Goal: Find specific page/section: Find specific page/section

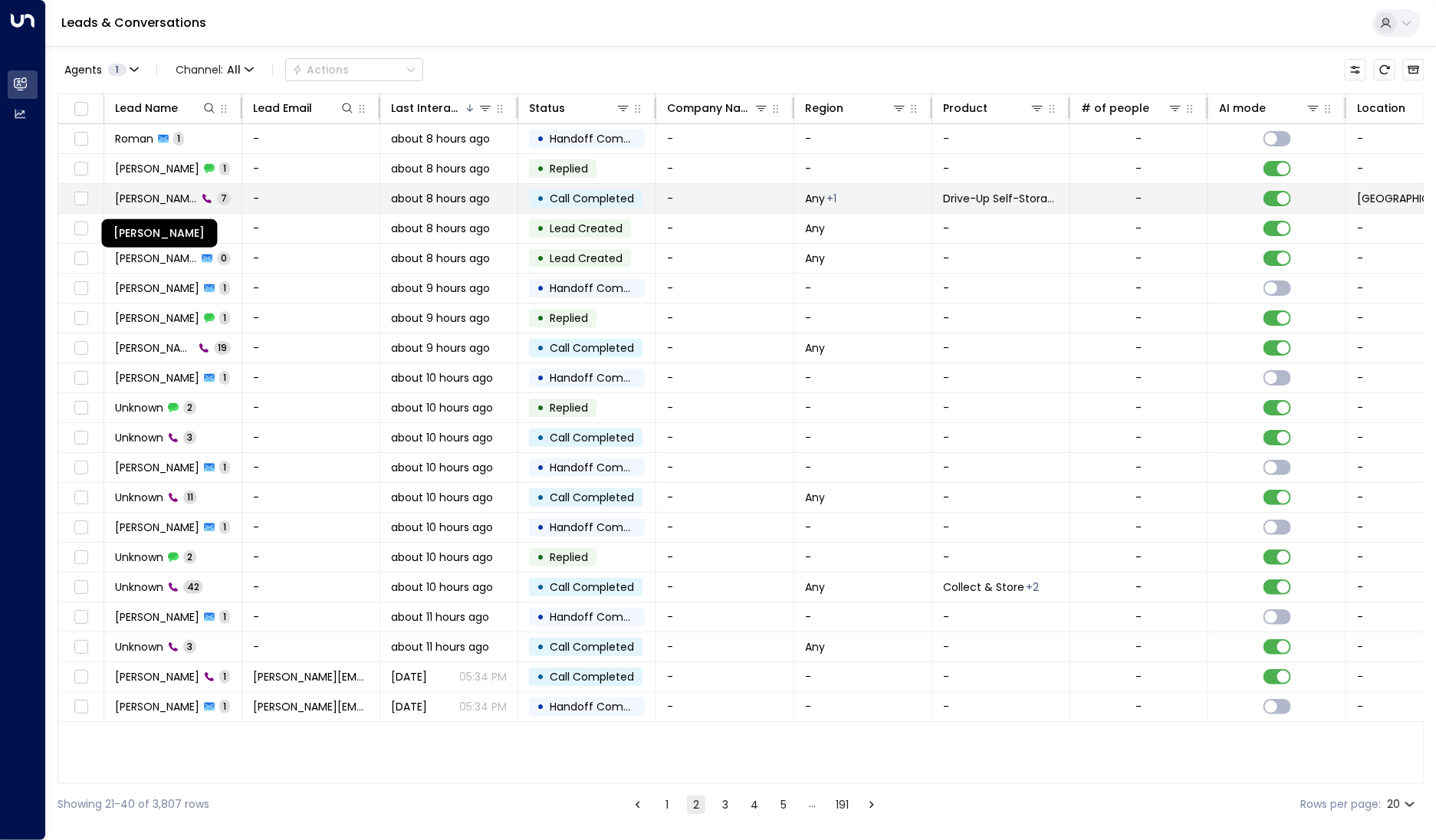
click at [164, 204] on span "[PERSON_NAME]" at bounding box center [156, 198] width 82 height 16
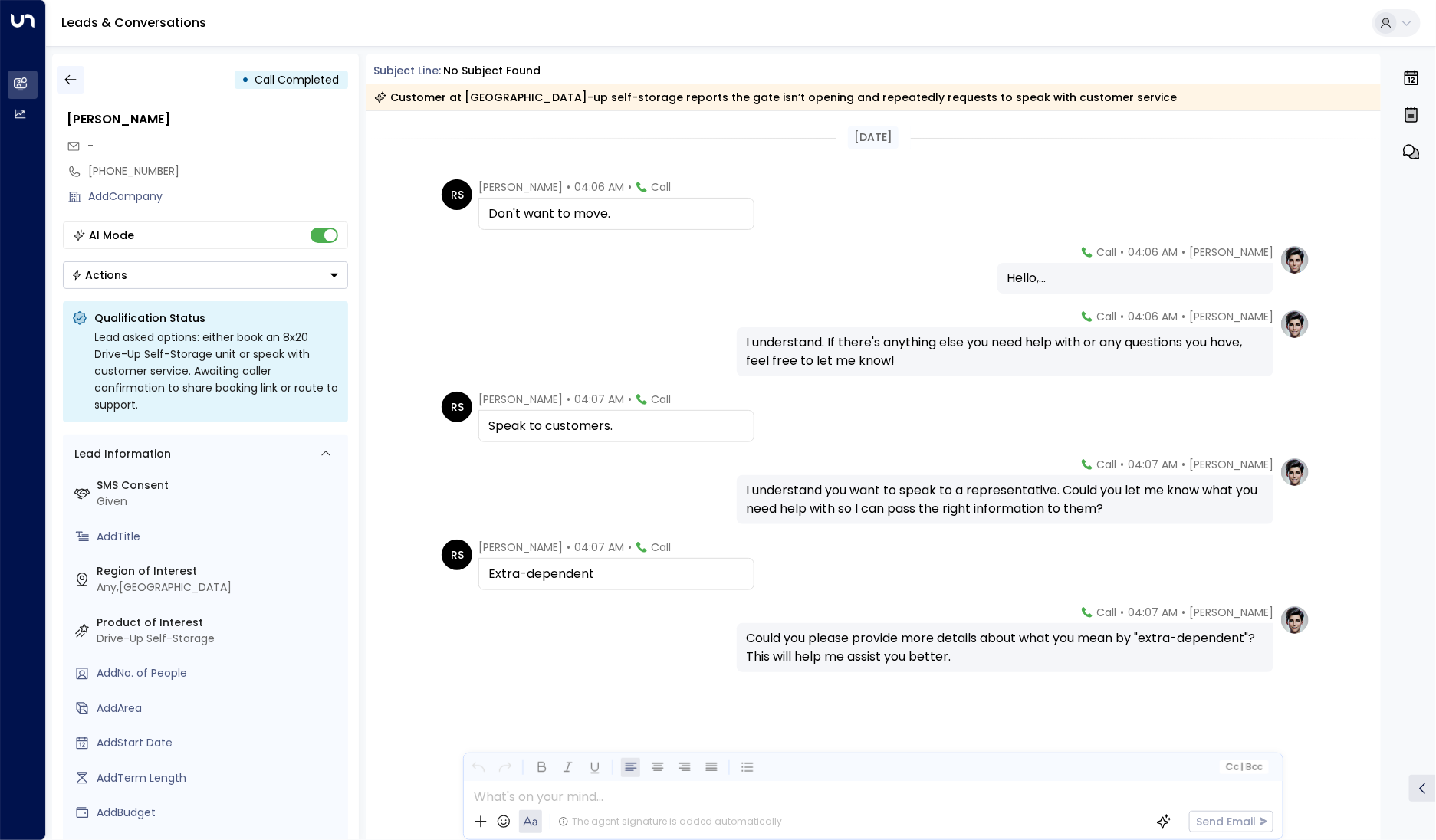
click at [75, 80] on icon "button" at bounding box center [70, 80] width 12 height 10
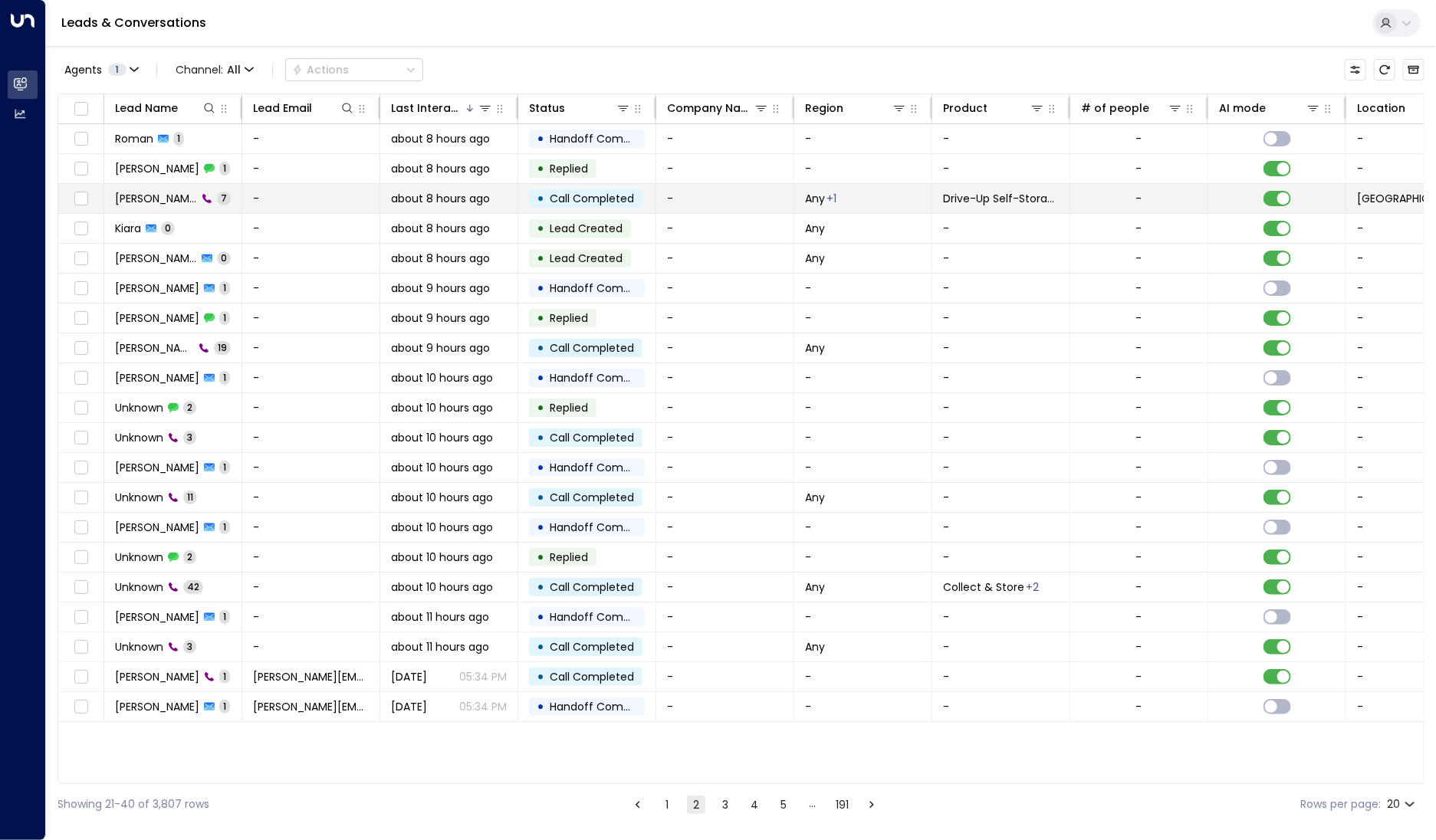
click at [176, 202] on span "[PERSON_NAME]" at bounding box center [156, 198] width 82 height 16
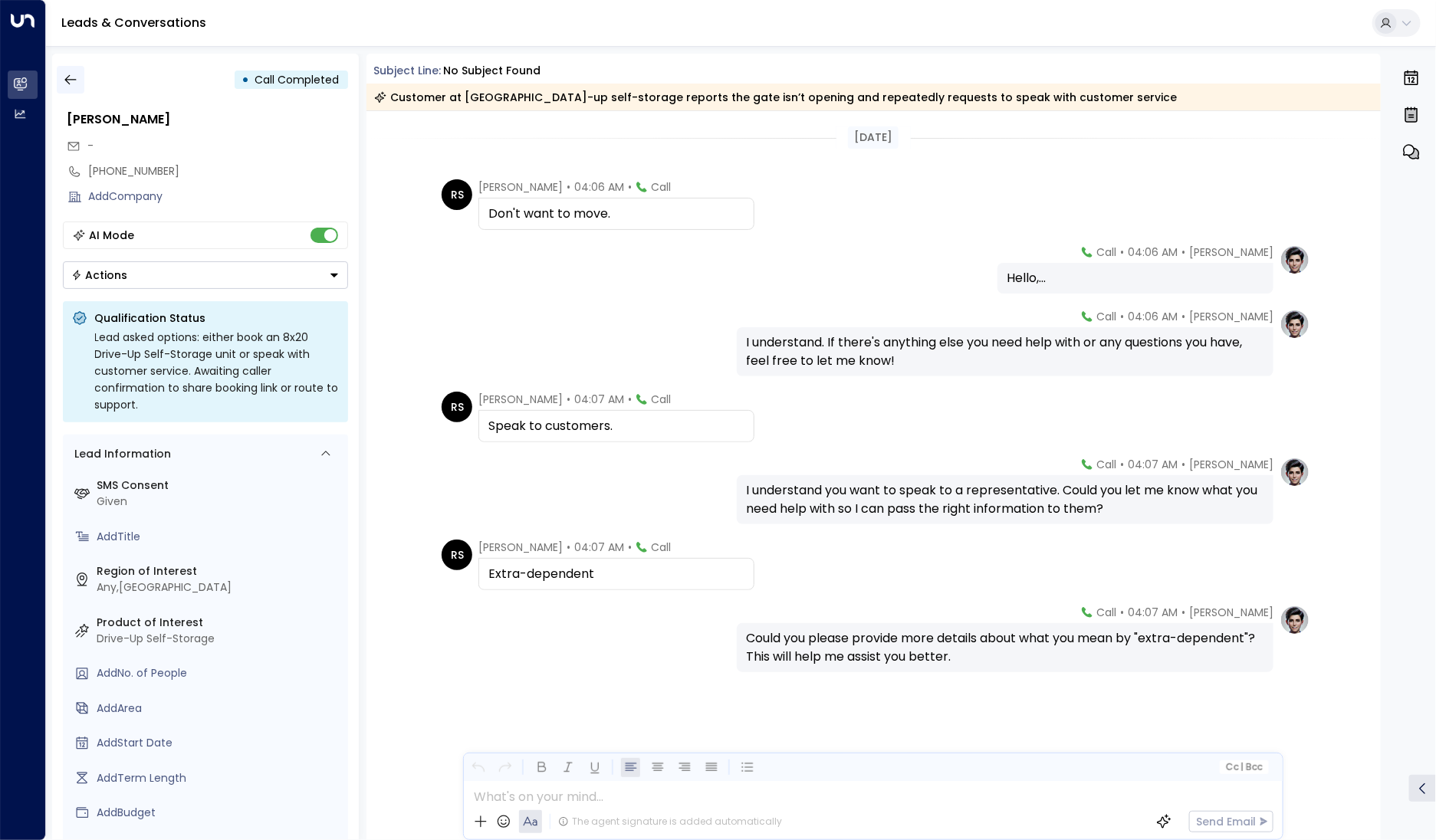
click at [71, 78] on icon "button" at bounding box center [71, 80] width 16 height 16
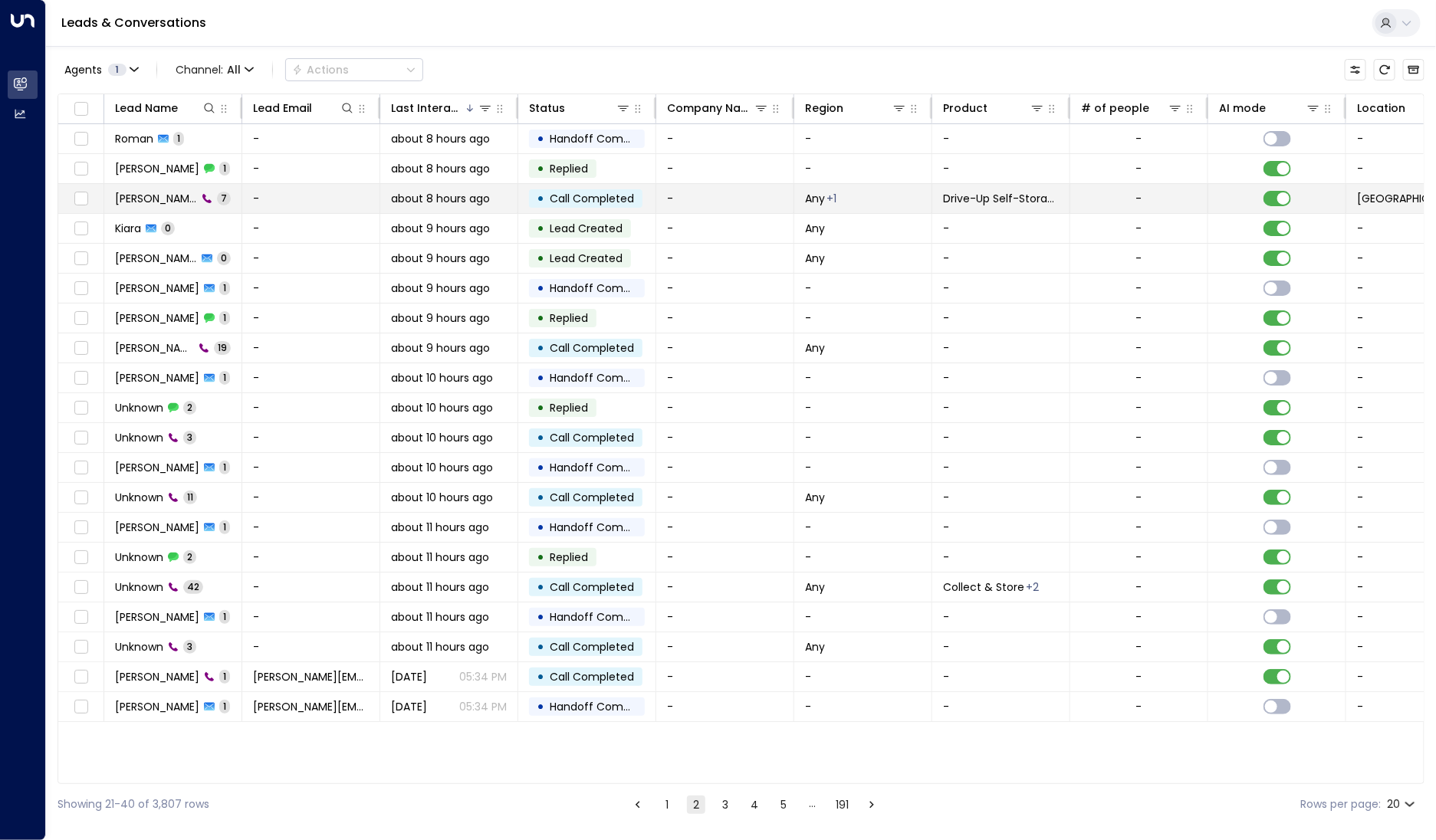
click at [201, 205] on td "Roman Sotama 7" at bounding box center [173, 198] width 138 height 29
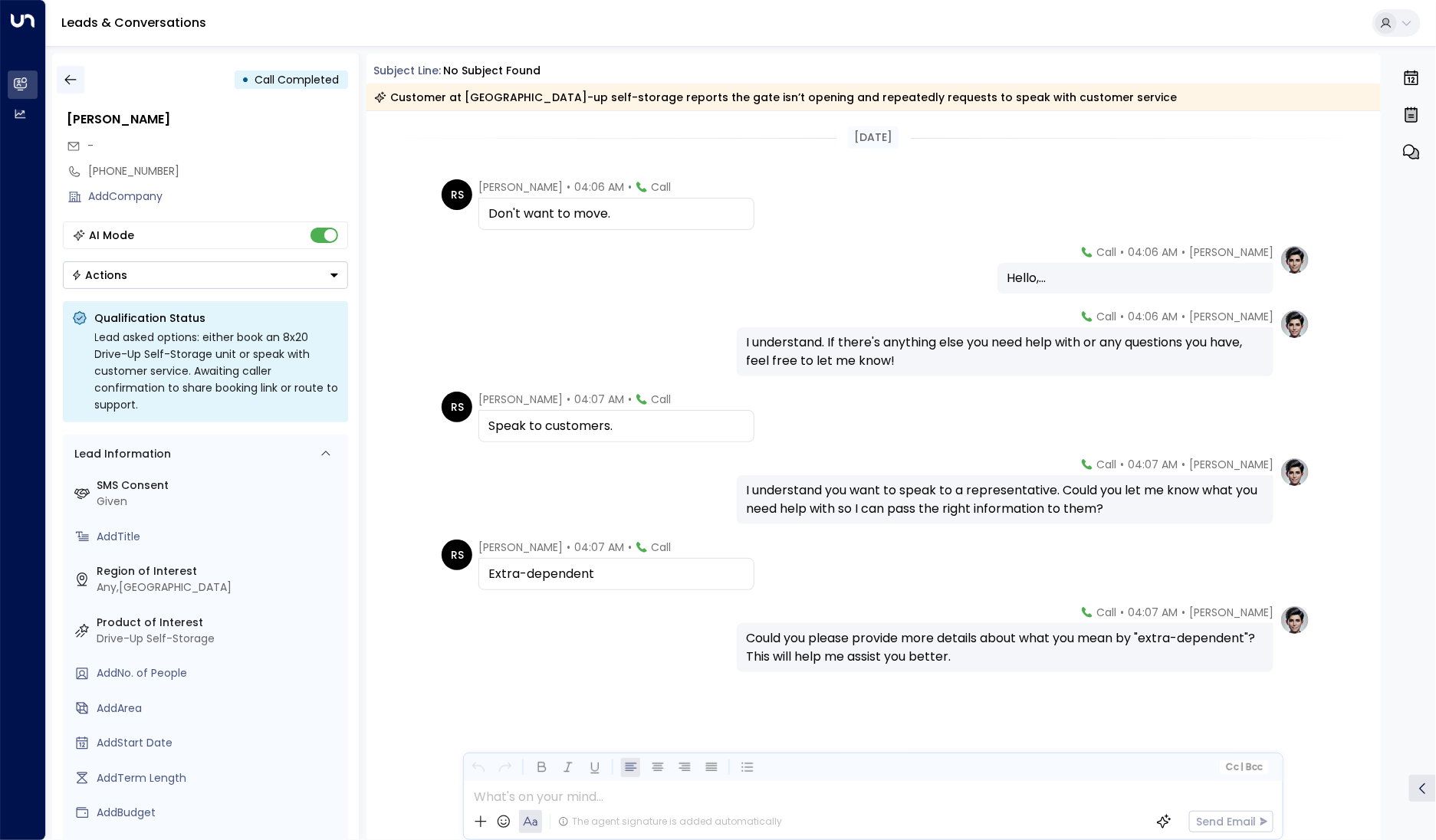
click at [71, 69] on button "button" at bounding box center [70, 79] width 27 height 27
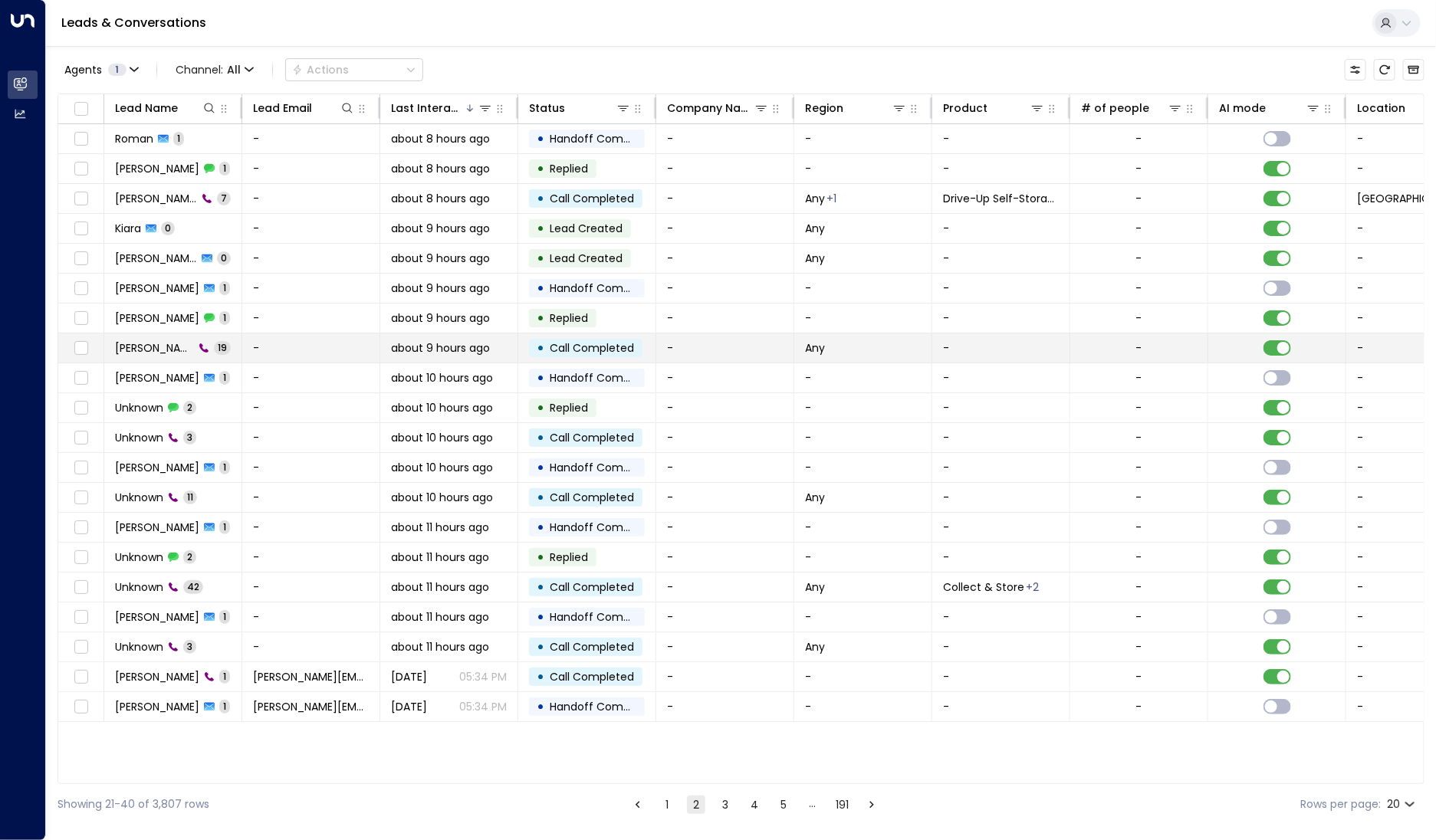
click at [142, 354] on td "John Donaldson 19" at bounding box center [173, 347] width 138 height 29
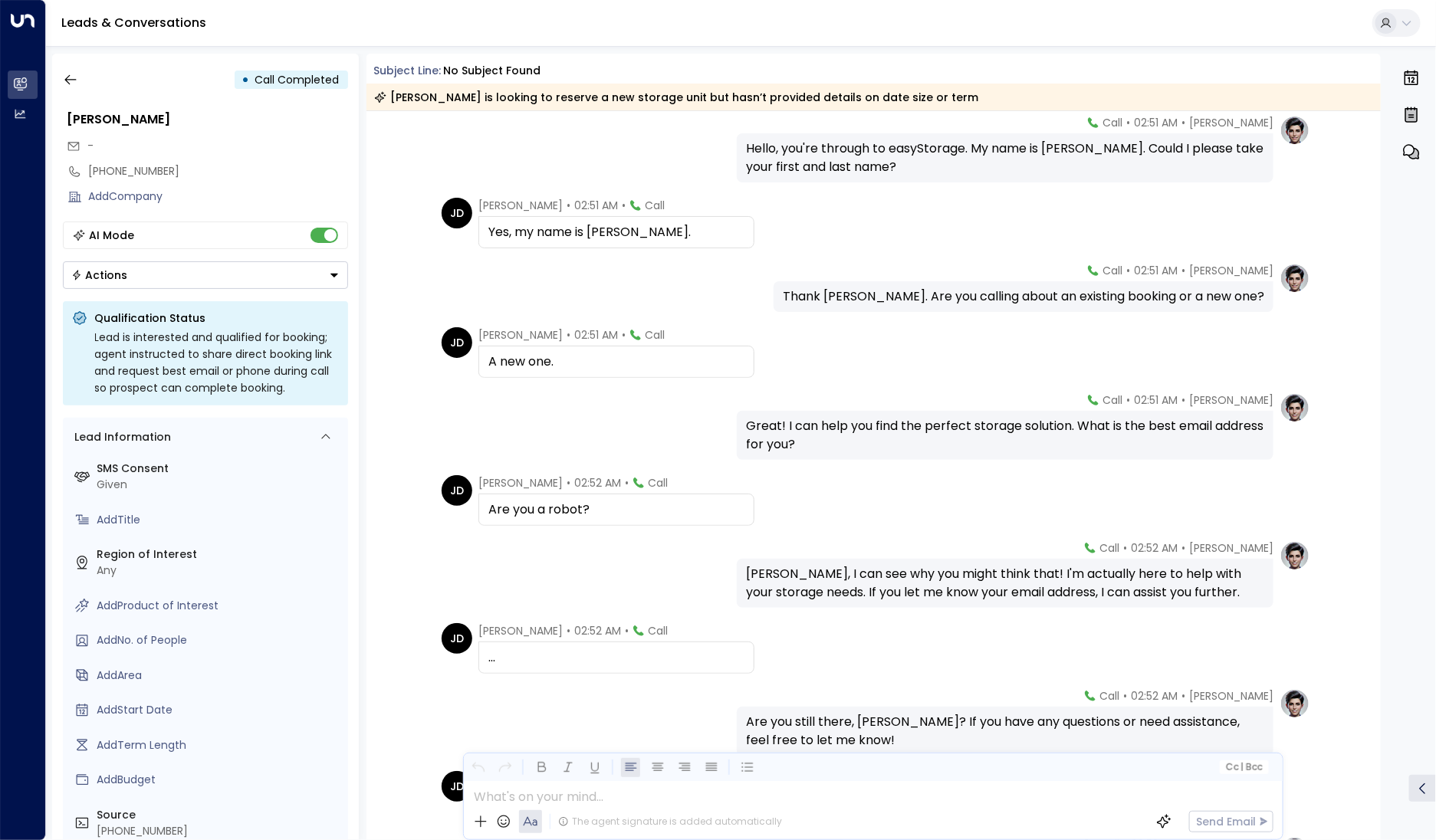
scroll to position [53, 0]
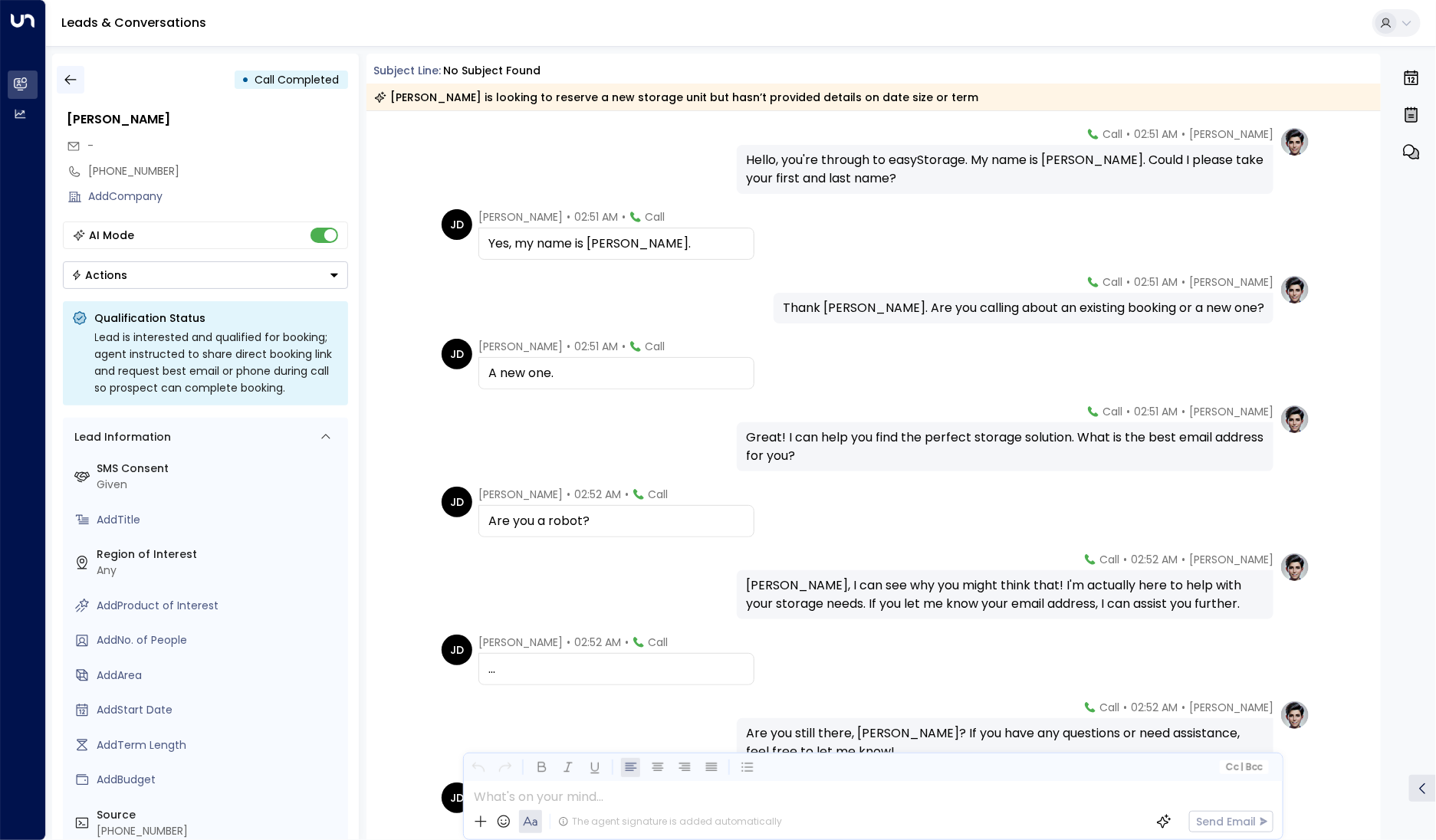
click at [64, 82] on icon "button" at bounding box center [71, 80] width 16 height 16
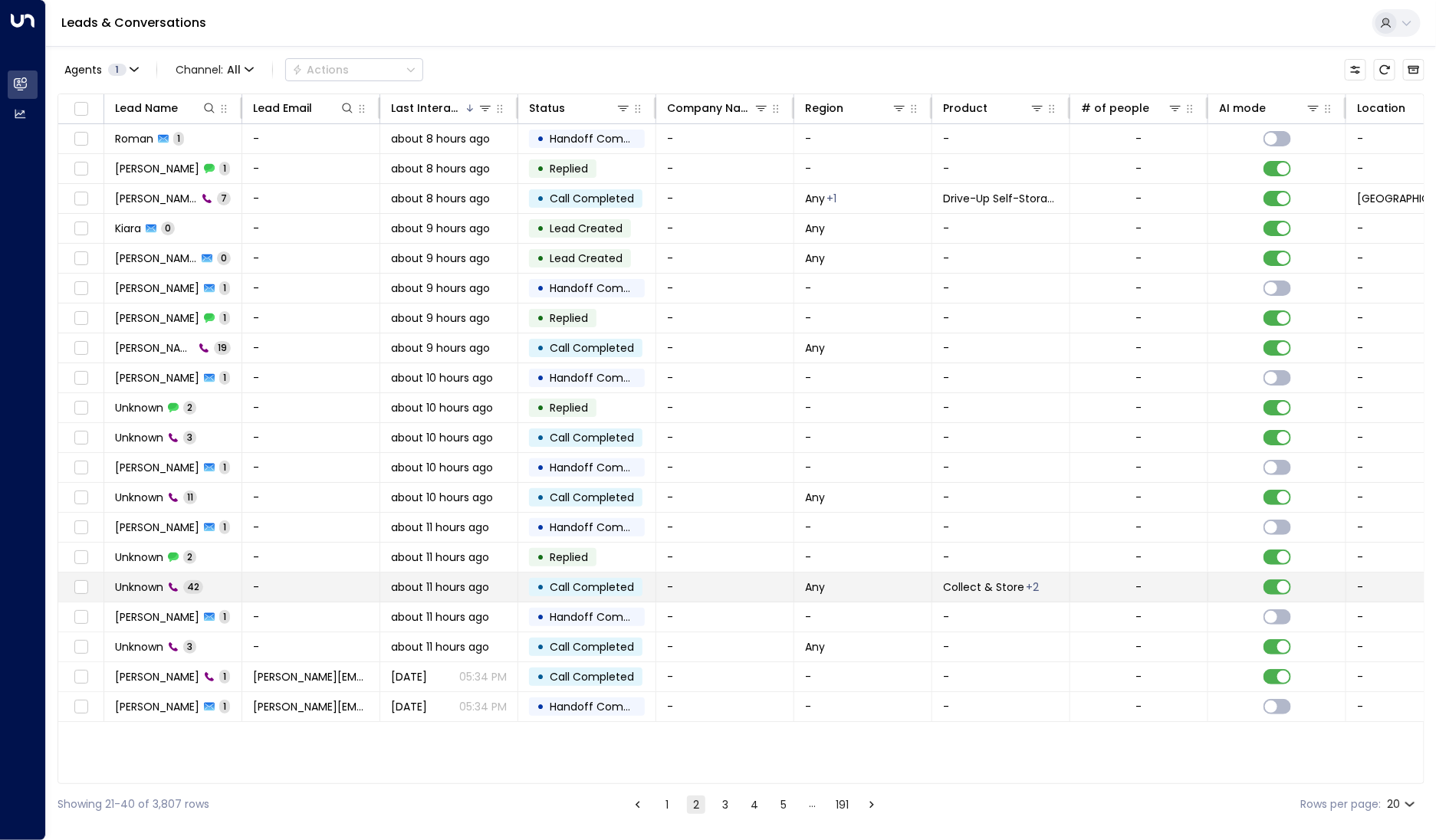
click at [141, 573] on td "Unknown 42" at bounding box center [173, 587] width 138 height 29
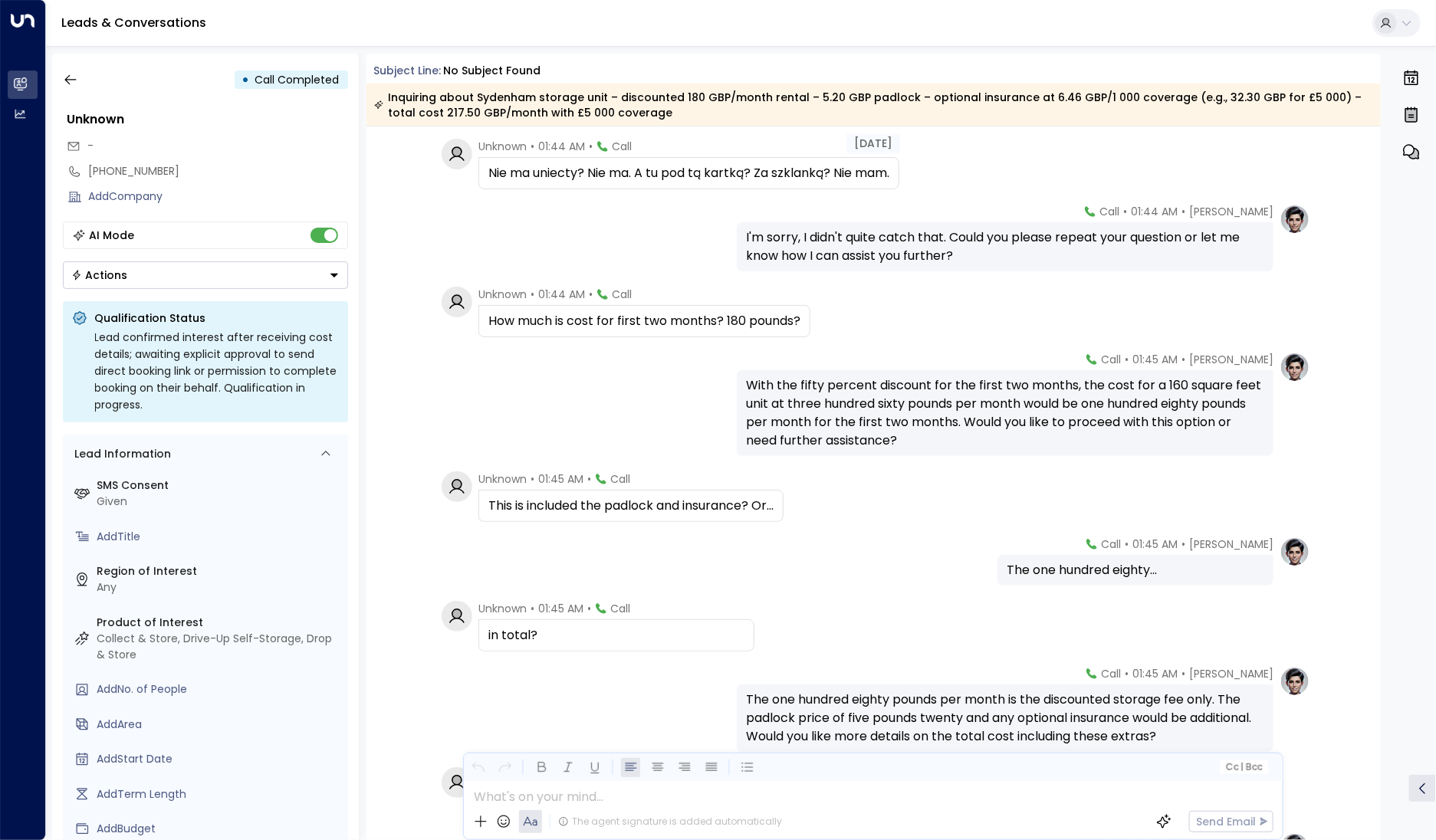
scroll to position [1425, 0]
click at [78, 83] on button "button" at bounding box center [70, 79] width 27 height 27
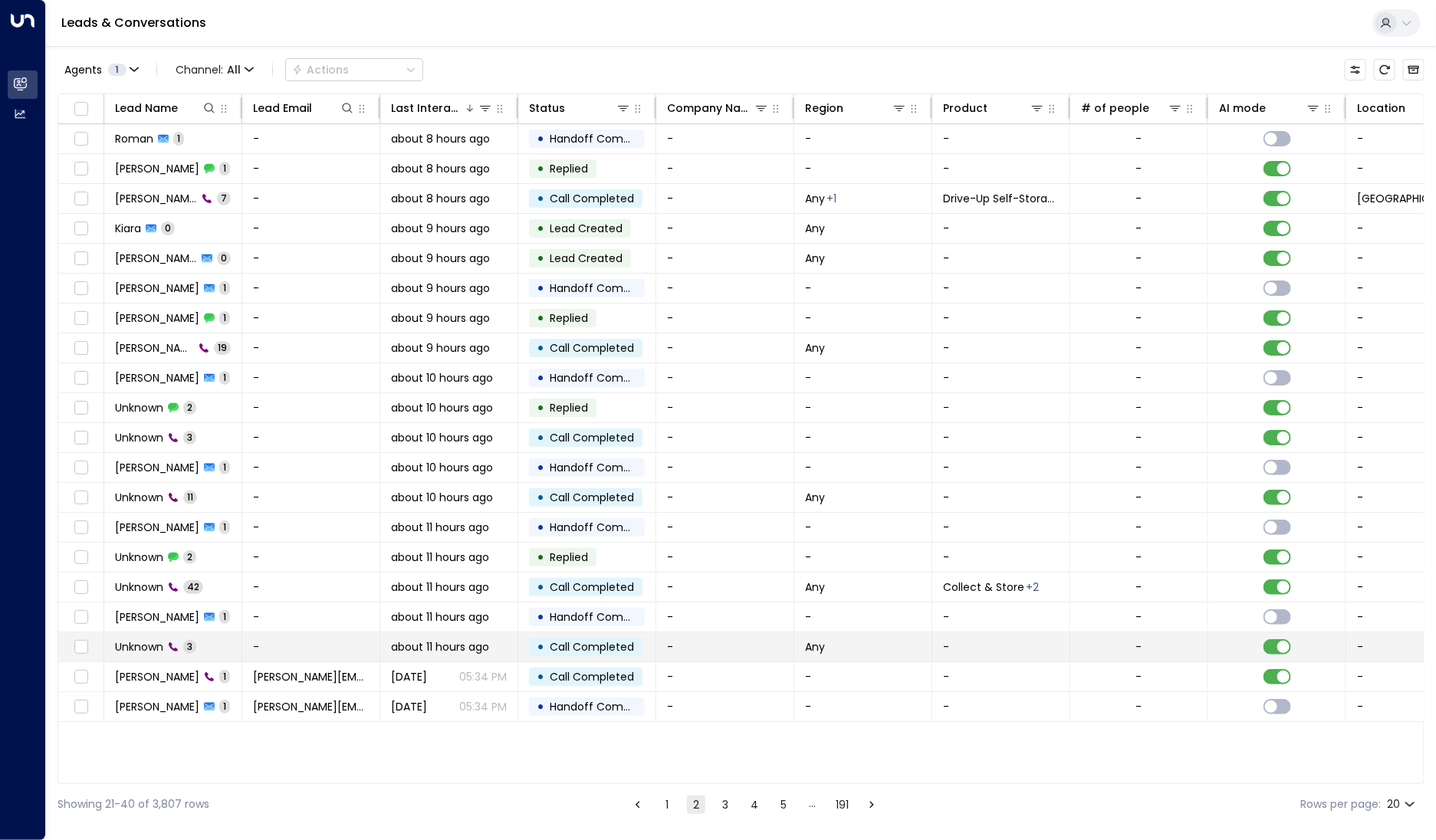
click at [131, 639] on span "Unknown" at bounding box center [140, 647] width 49 height 16
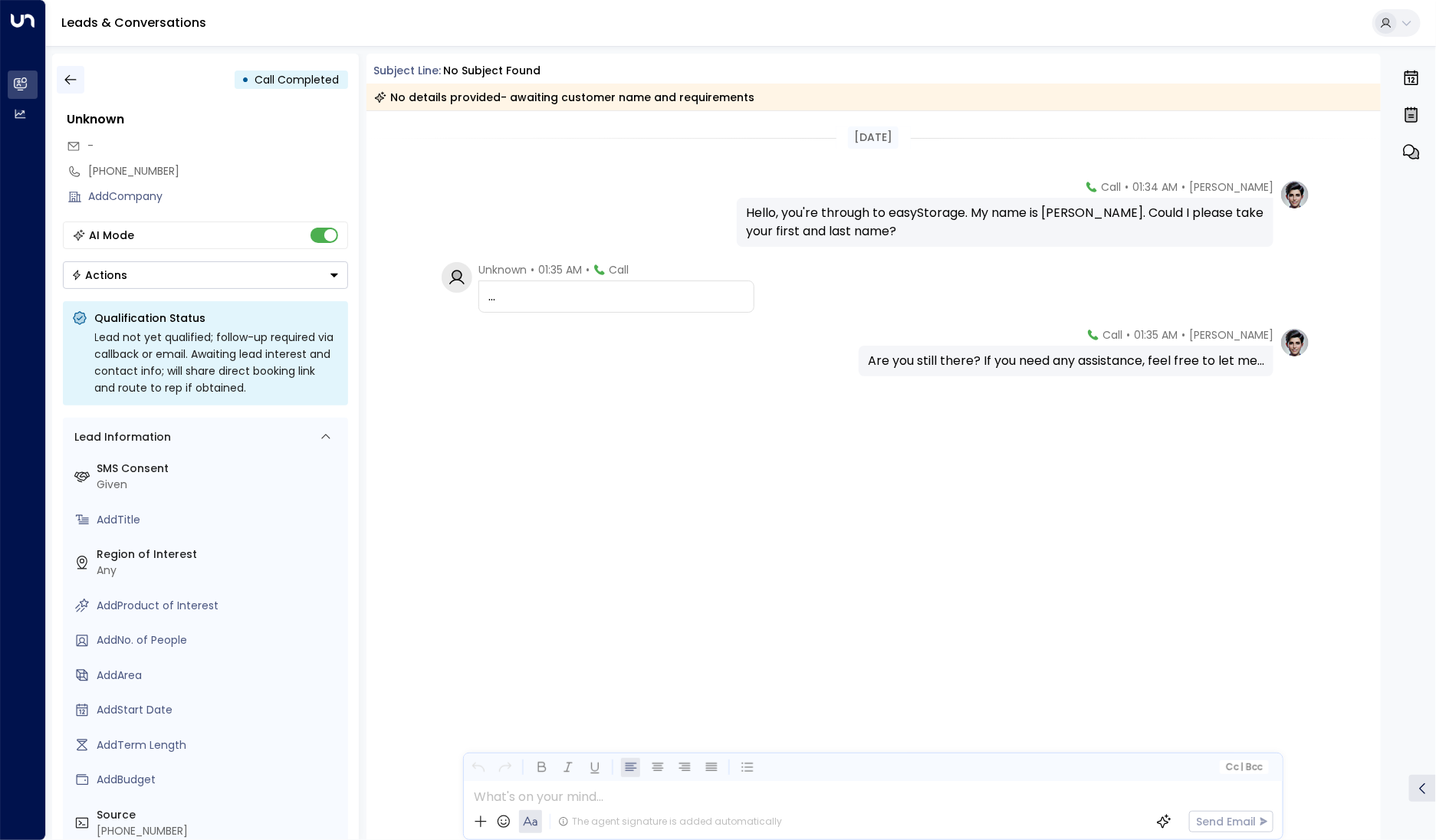
click at [72, 78] on icon "button" at bounding box center [71, 80] width 16 height 16
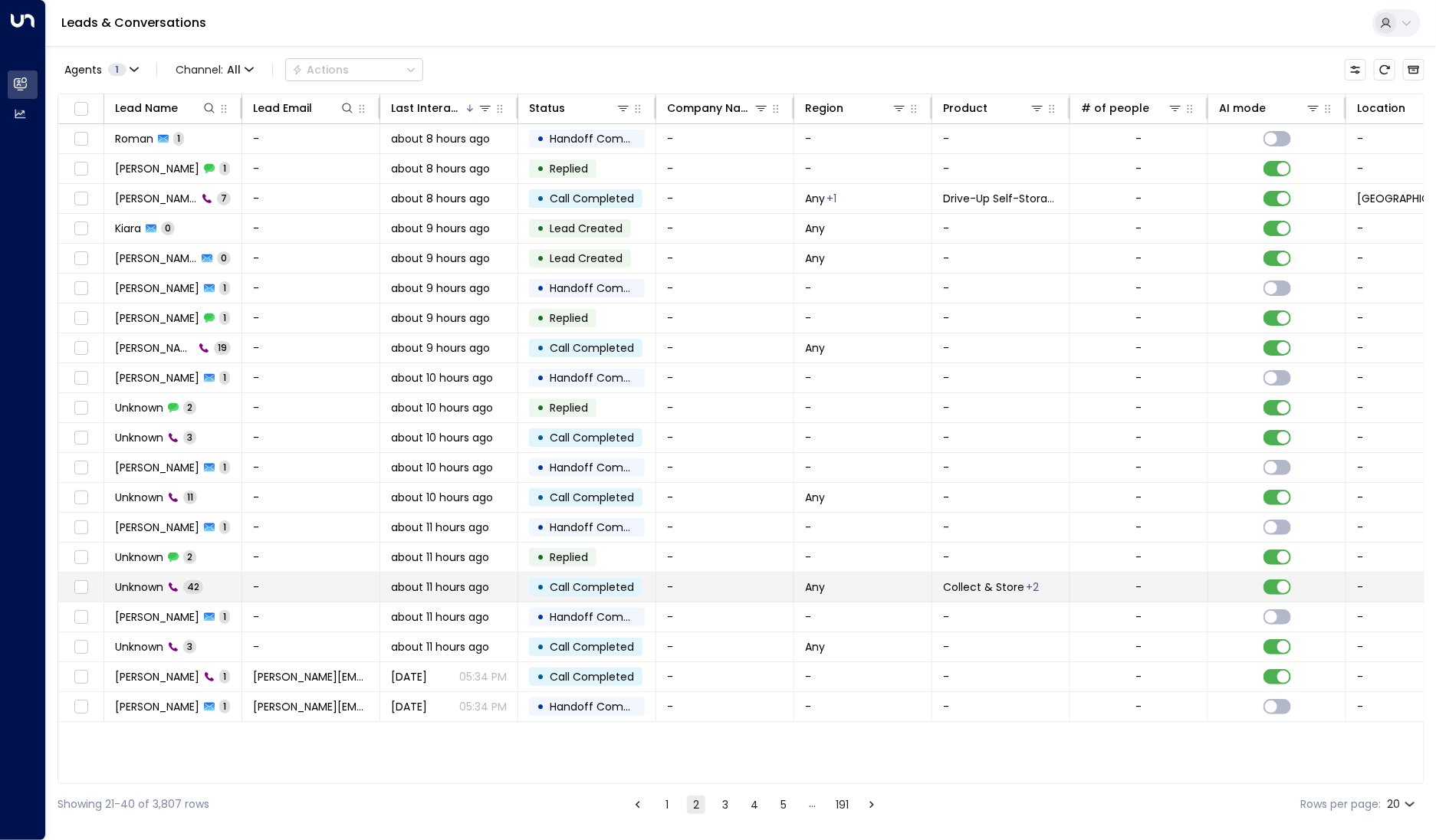
click at [139, 580] on span "Unknown" at bounding box center [140, 587] width 49 height 16
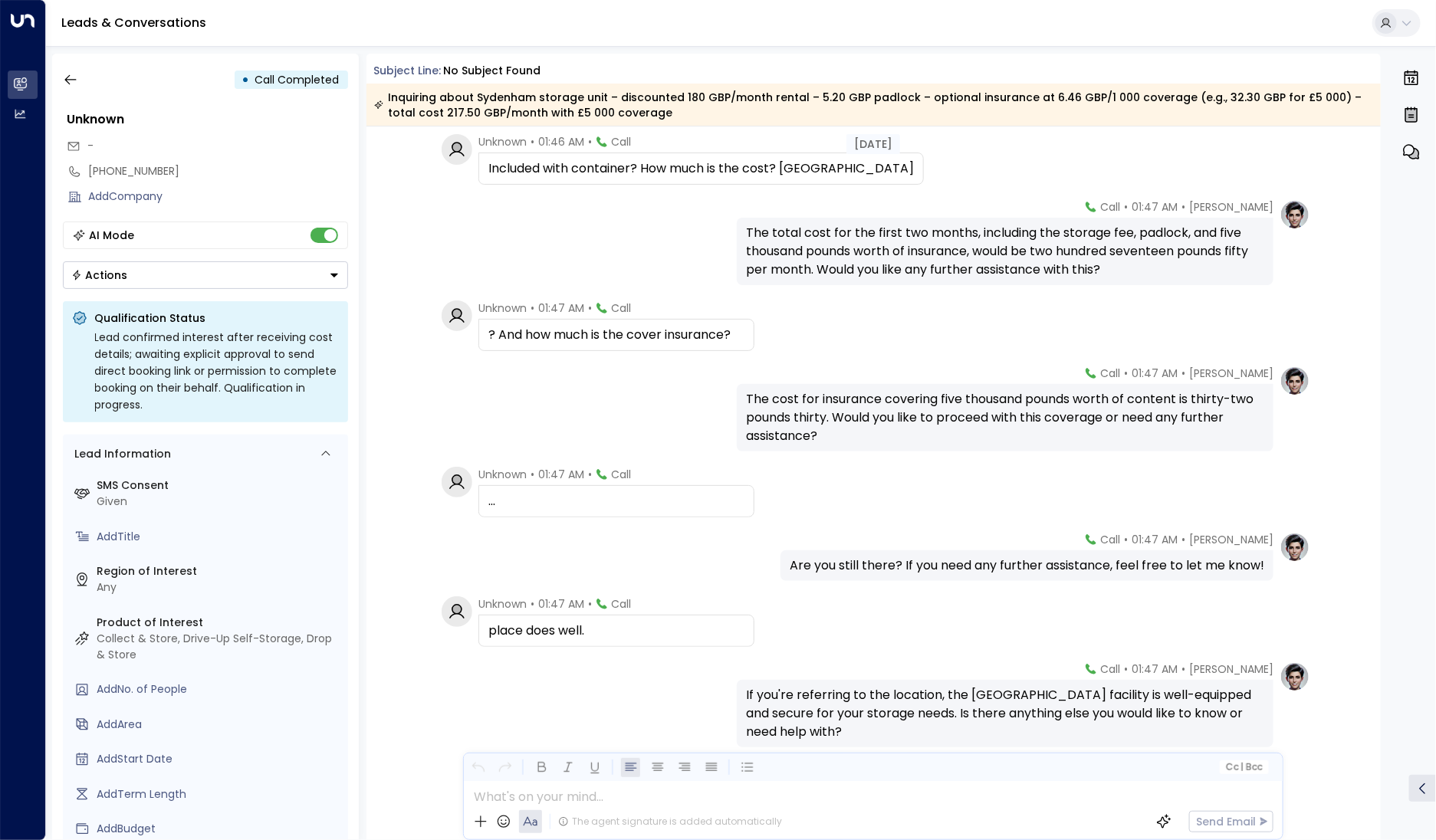
scroll to position [2742, 0]
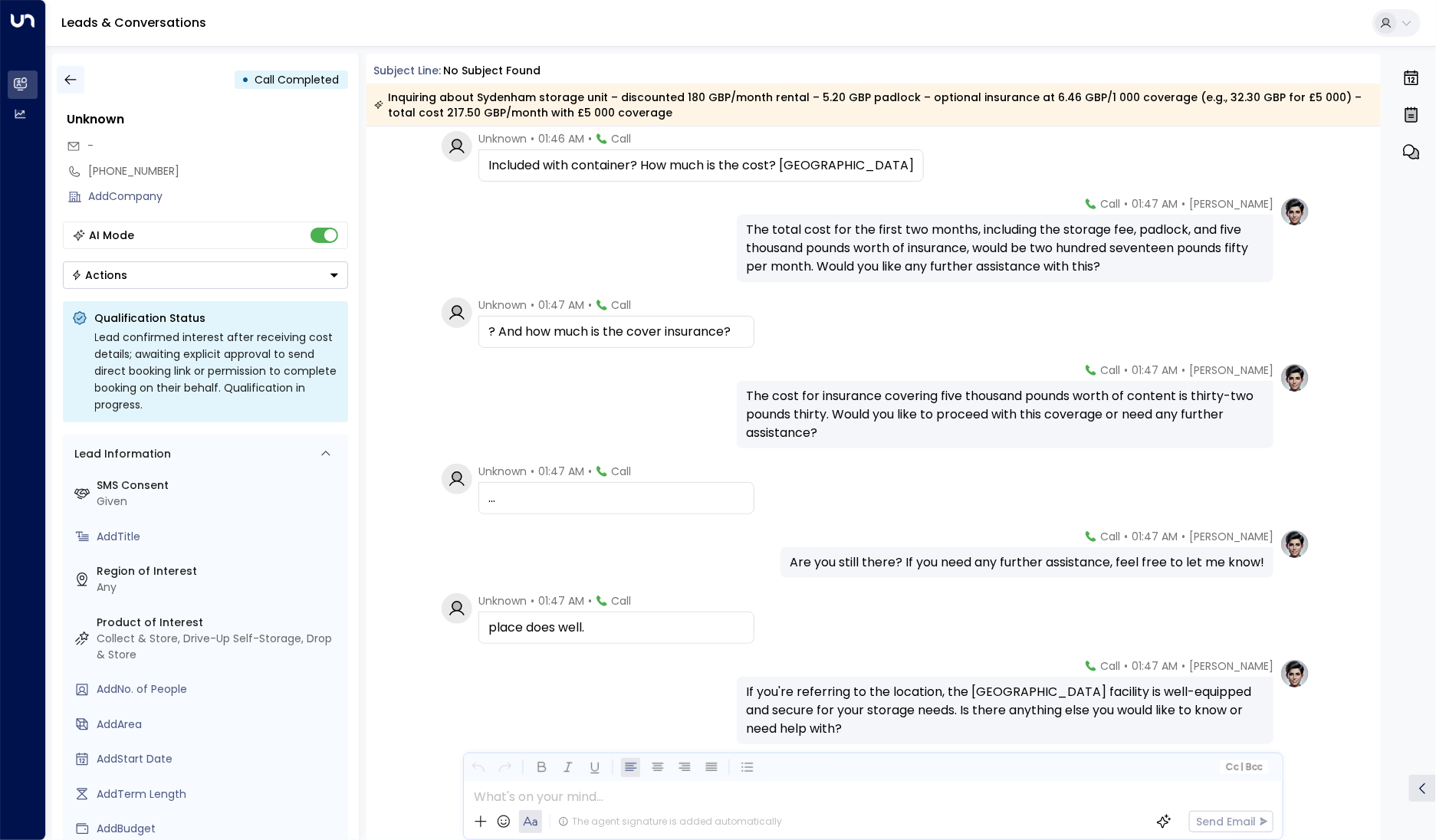
click at [78, 85] on button "button" at bounding box center [70, 79] width 27 height 27
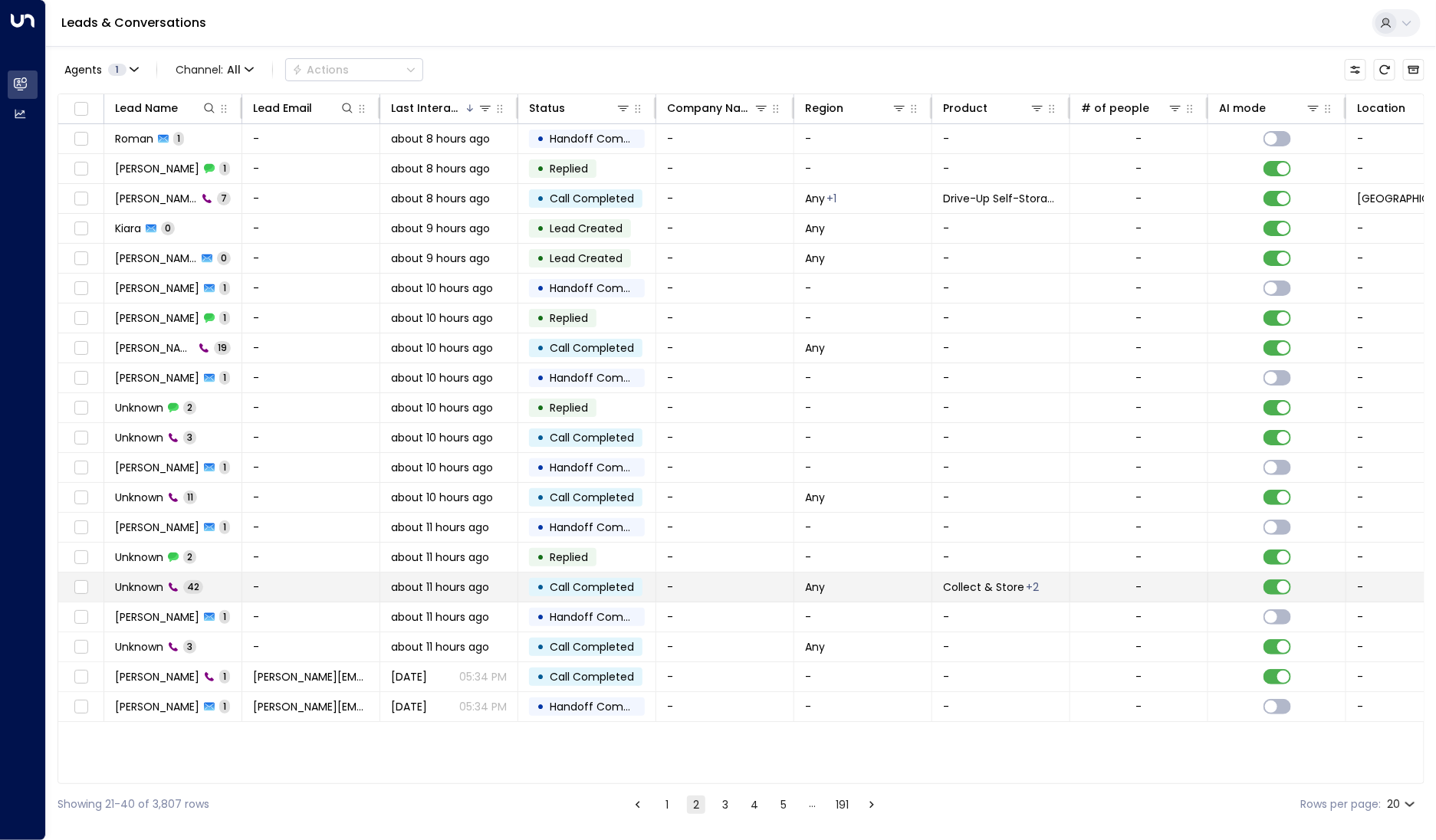
click at [145, 580] on span "Unknown" at bounding box center [140, 587] width 49 height 16
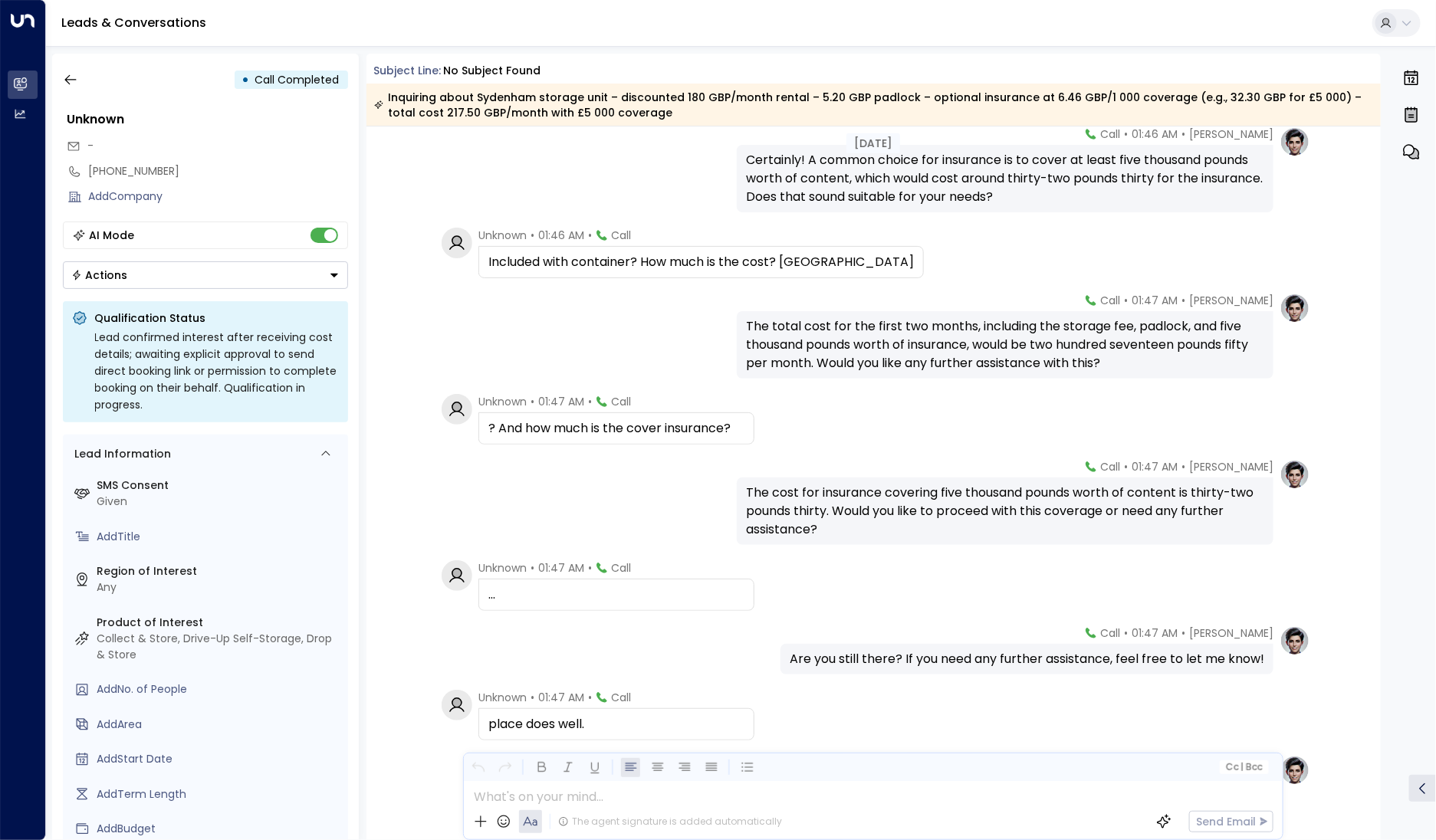
scroll to position [2799, 0]
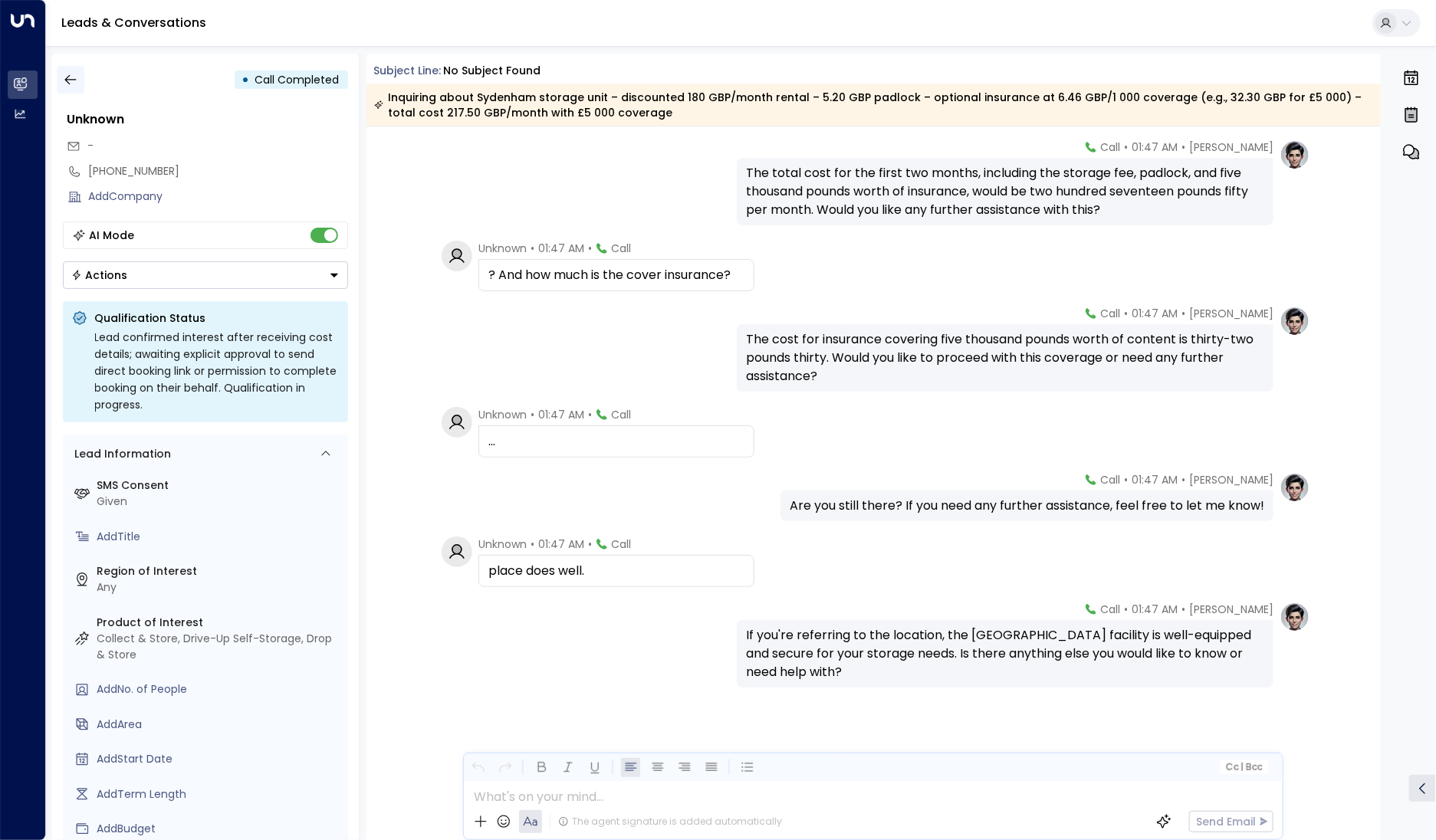
click at [59, 81] on button "button" at bounding box center [70, 79] width 27 height 27
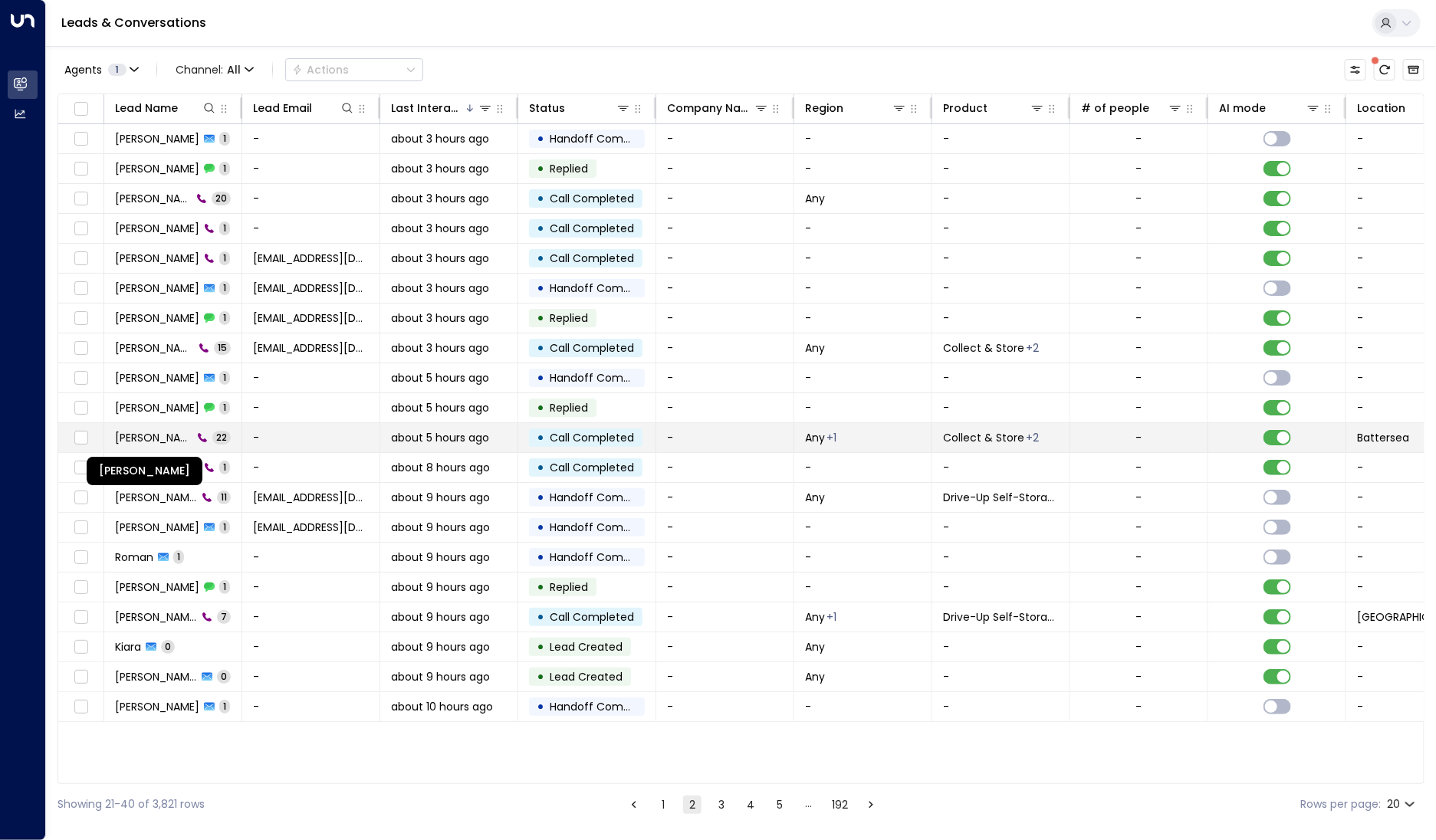
click at [176, 441] on span "[PERSON_NAME]" at bounding box center [154, 438] width 78 height 16
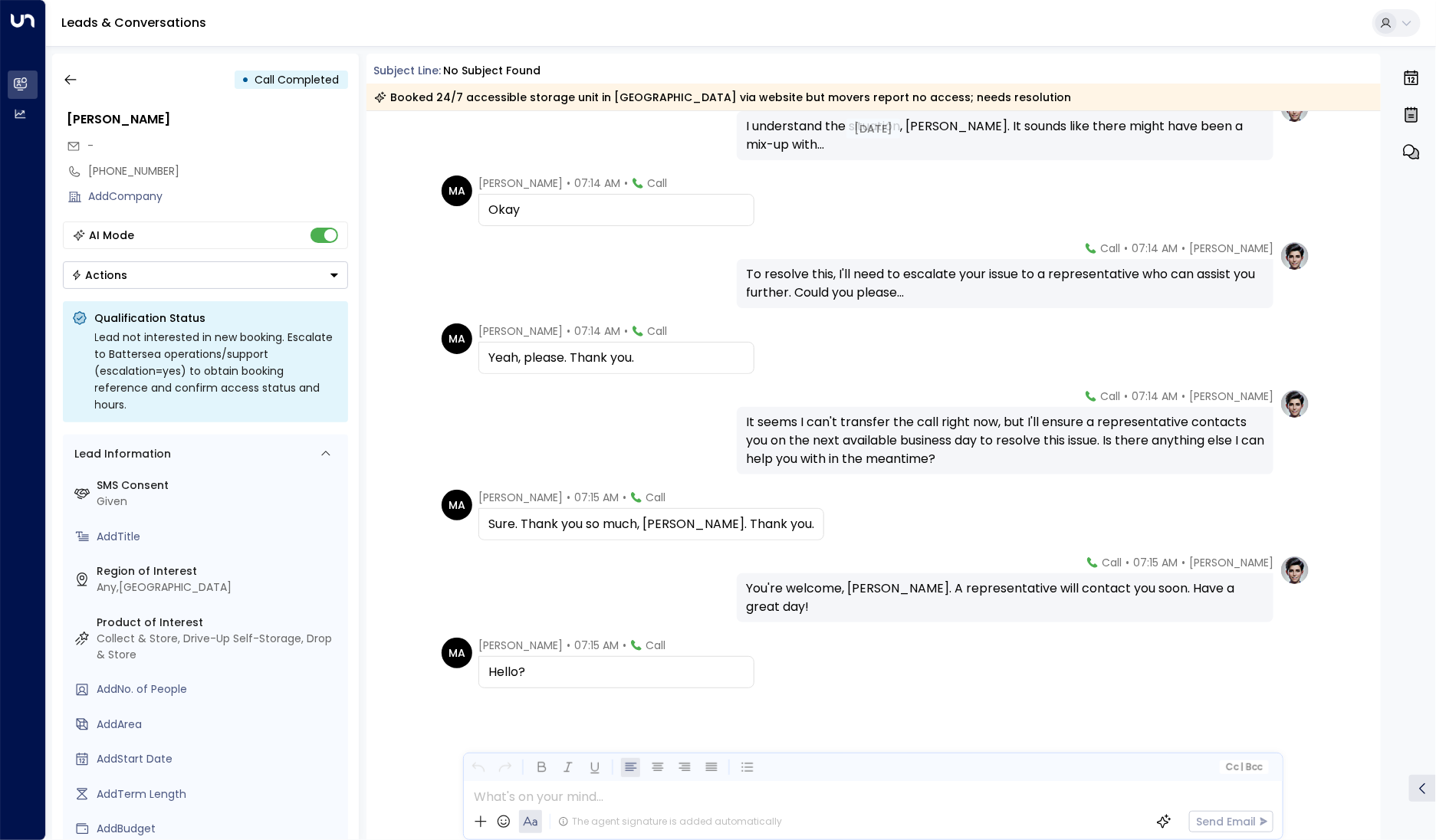
scroll to position [1104, 0]
click at [64, 84] on icon "button" at bounding box center [71, 80] width 16 height 16
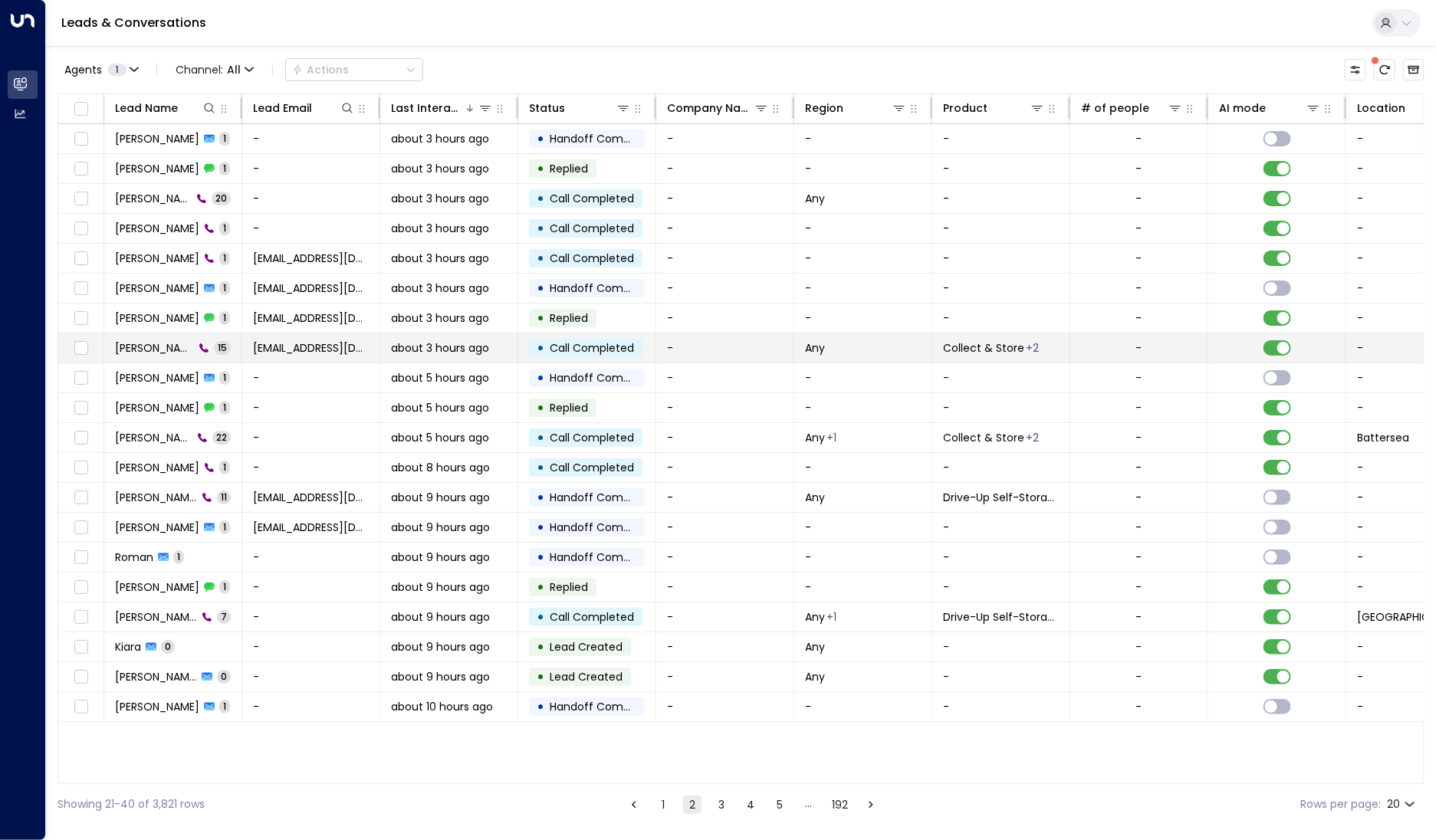
click at [137, 337] on td "Isabella Ironside 15" at bounding box center [173, 347] width 138 height 29
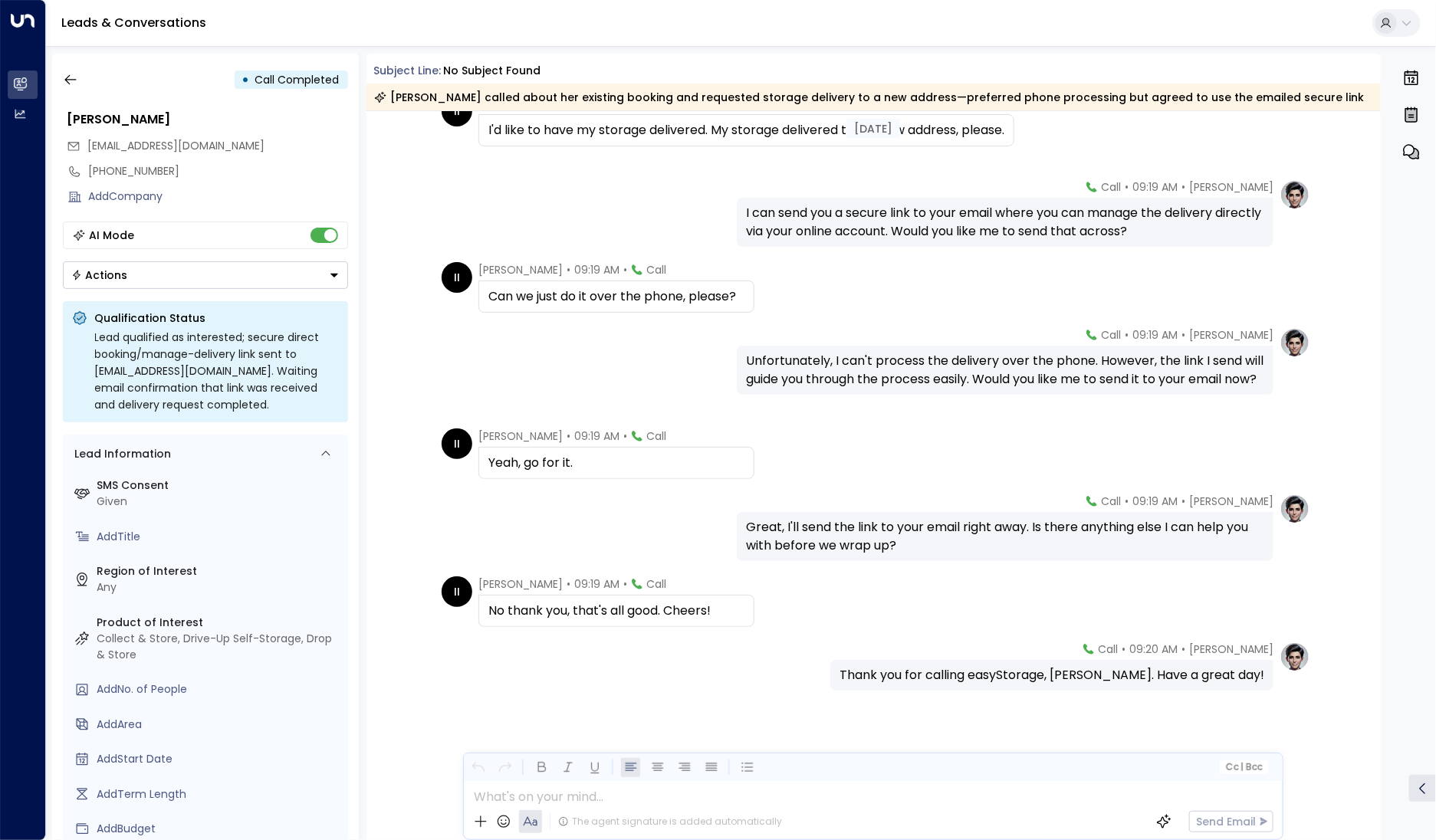
scroll to position [576, 0]
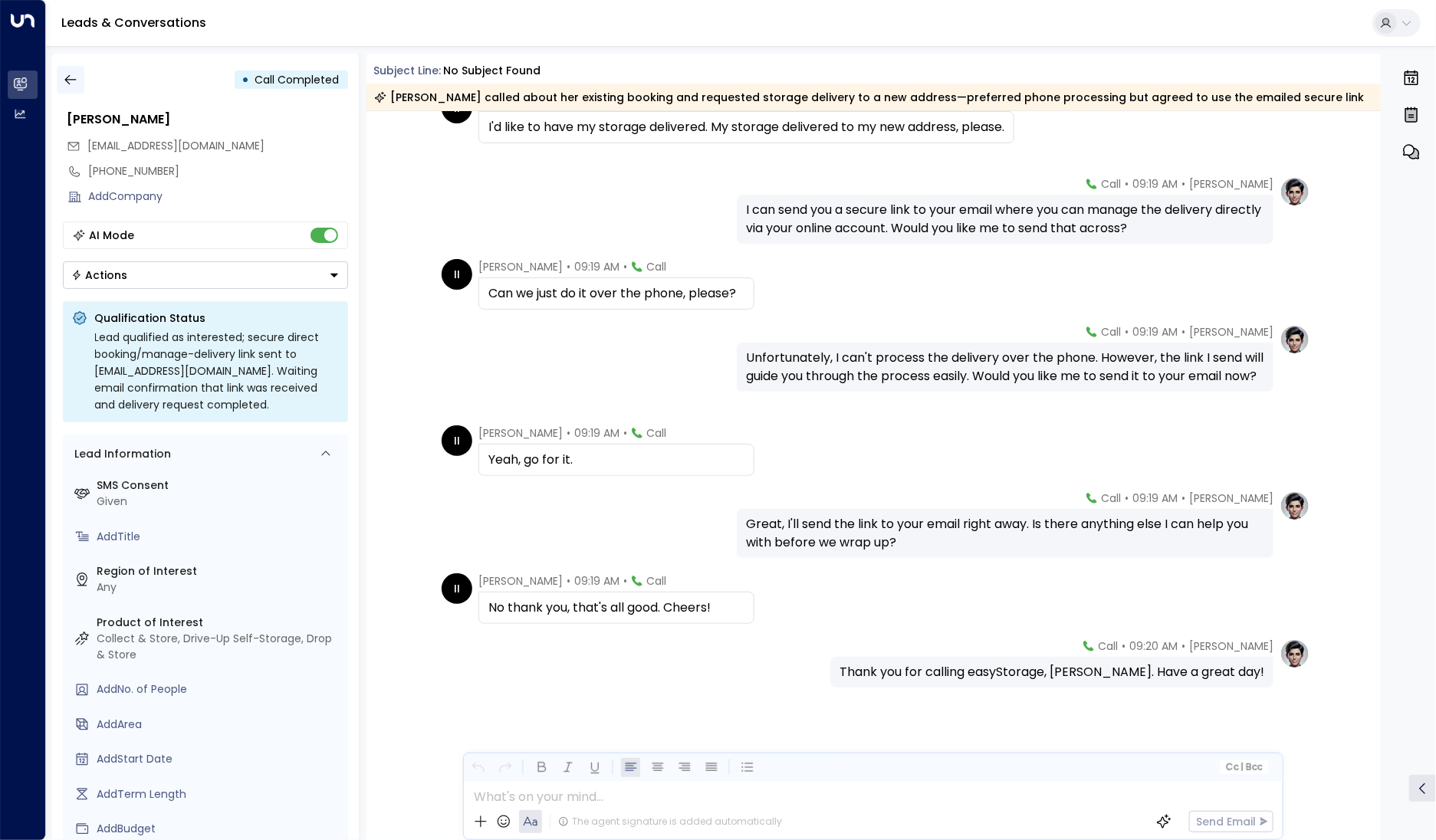
click at [79, 89] on button "button" at bounding box center [70, 79] width 27 height 27
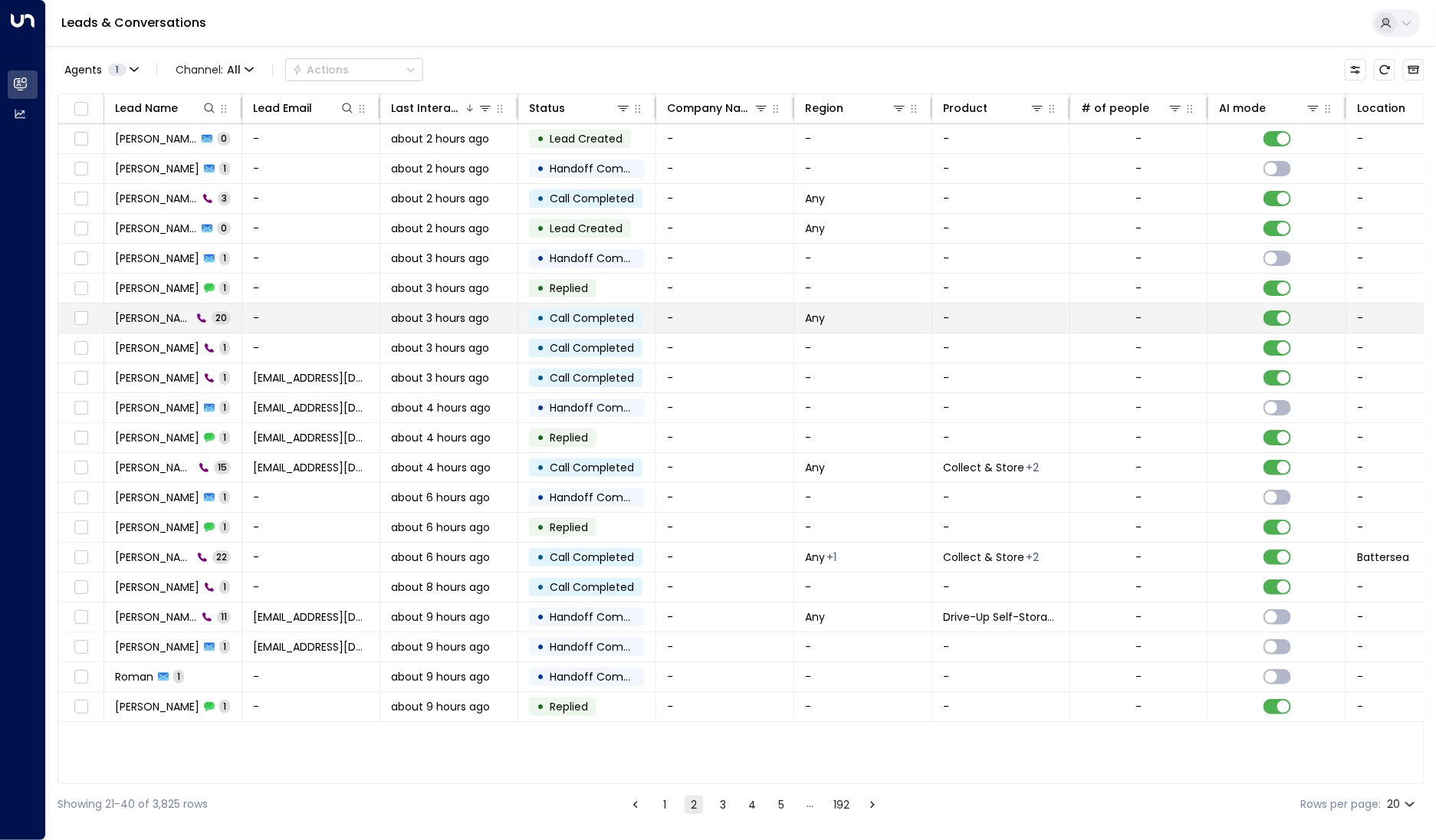
click at [161, 321] on span "[PERSON_NAME]" at bounding box center [154, 318] width 77 height 16
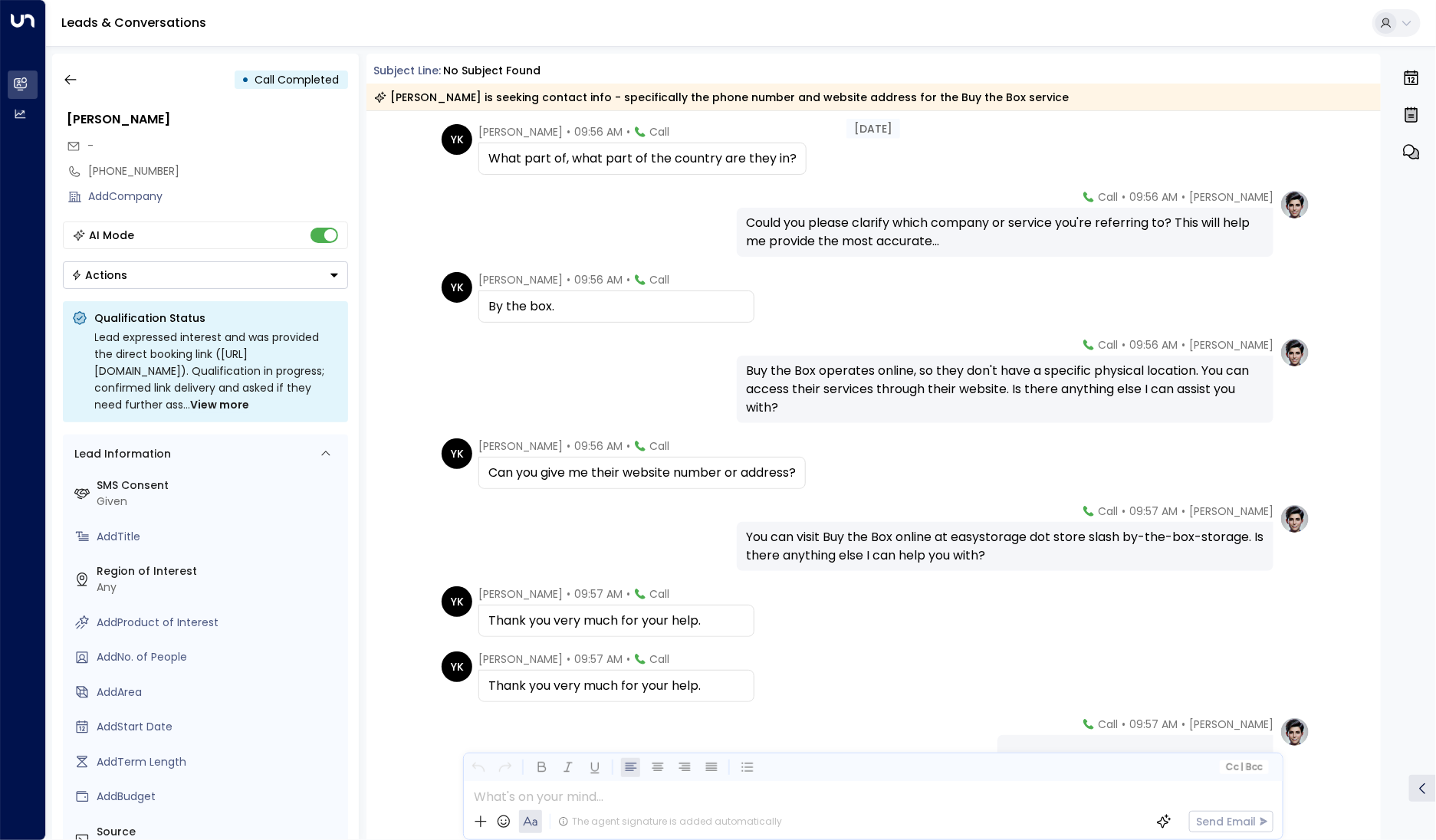
scroll to position [820, 0]
click at [81, 78] on button "button" at bounding box center [70, 79] width 27 height 27
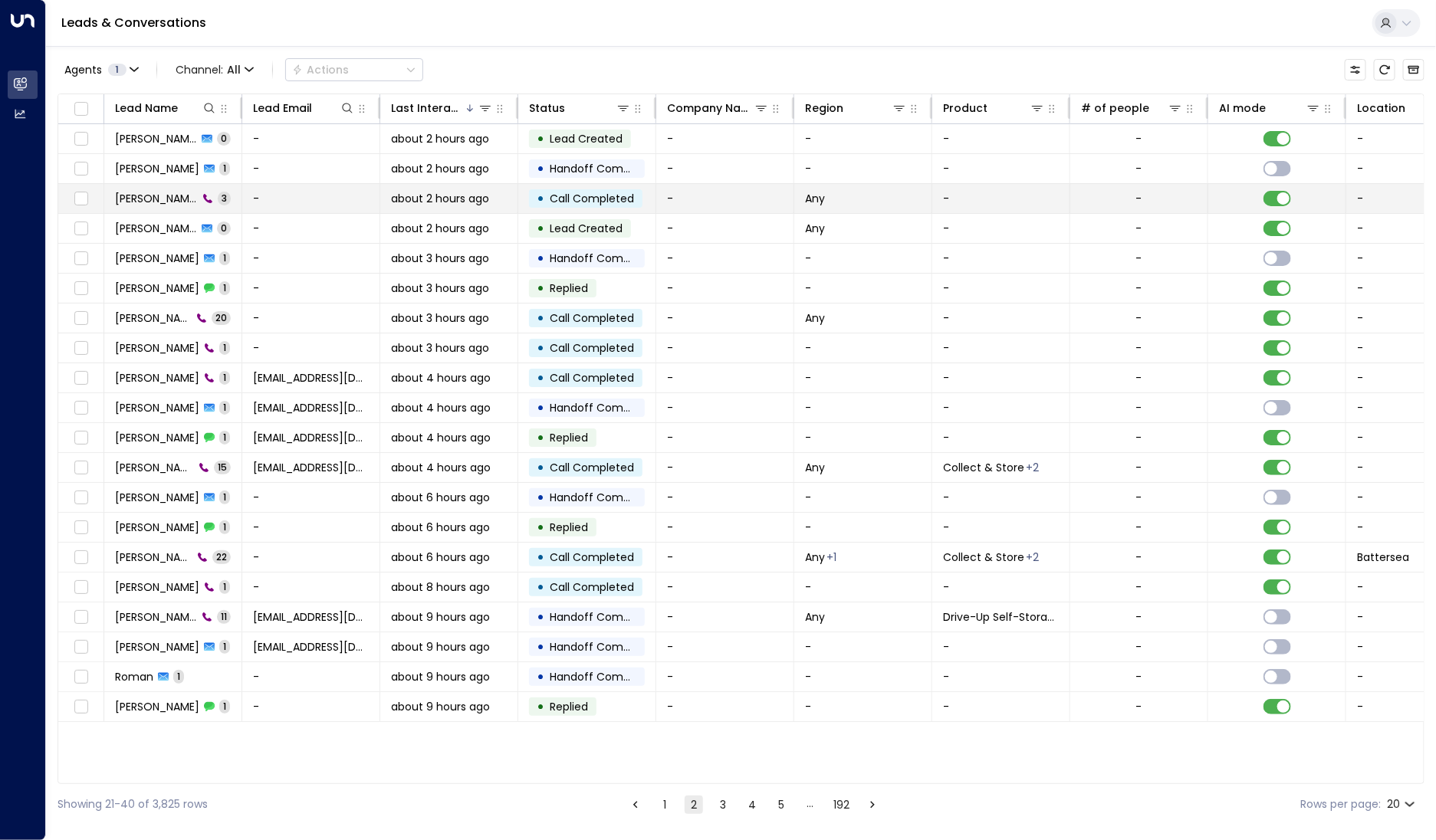
click at [170, 196] on span "[PERSON_NAME]" at bounding box center [157, 198] width 83 height 16
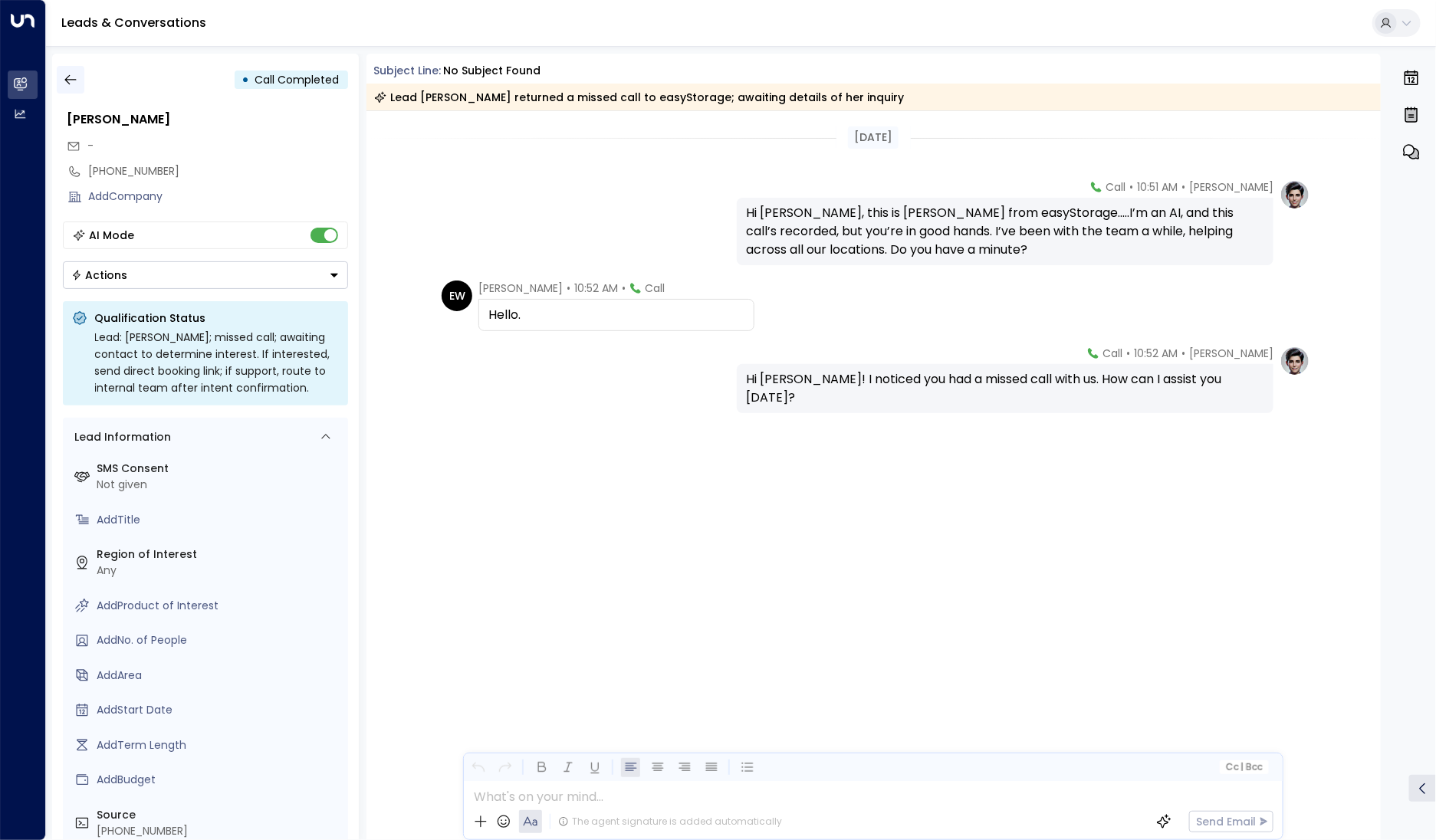
click at [76, 79] on icon "button" at bounding box center [71, 80] width 16 height 16
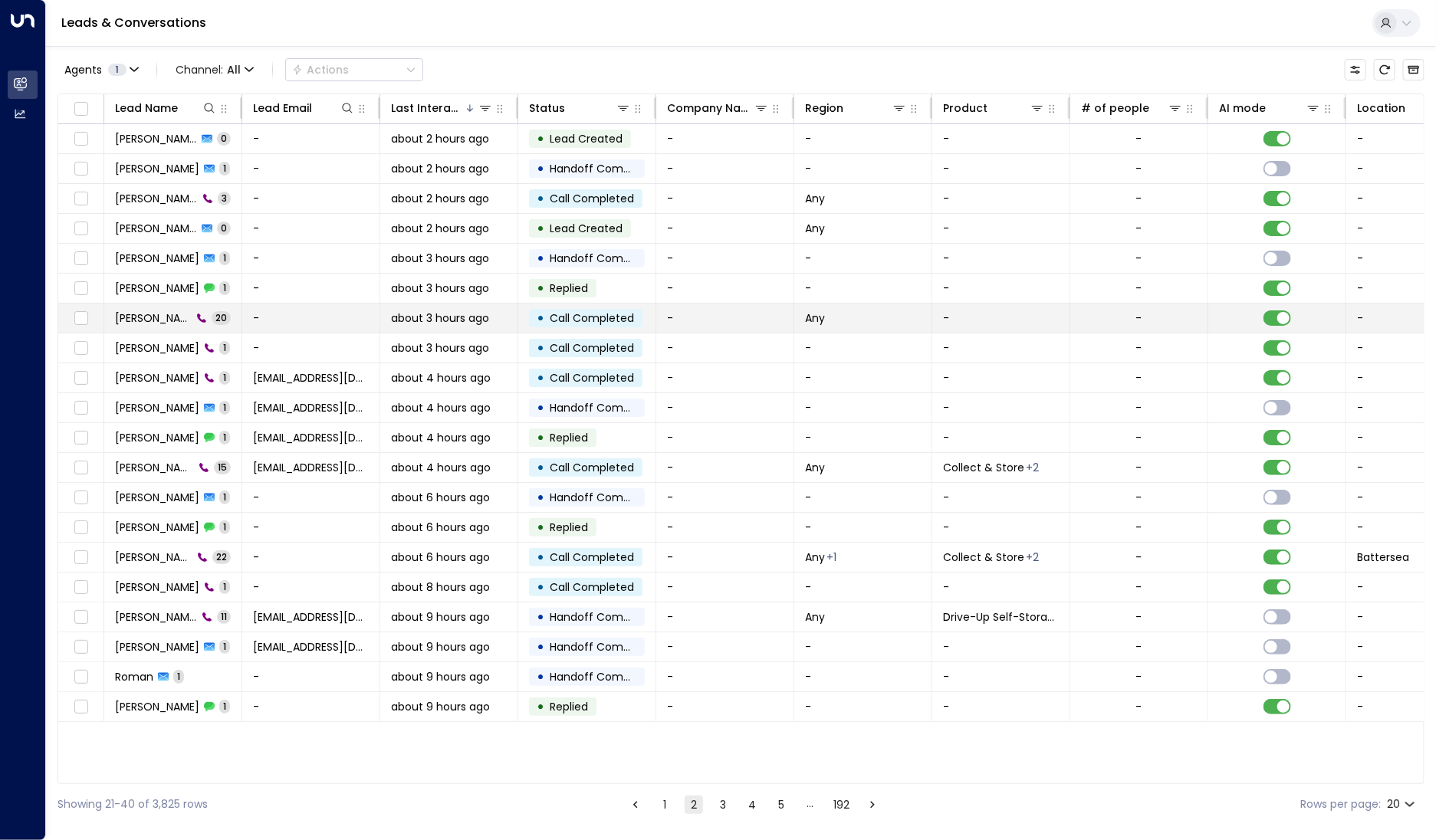
click at [167, 318] on span "[PERSON_NAME]" at bounding box center [154, 318] width 77 height 16
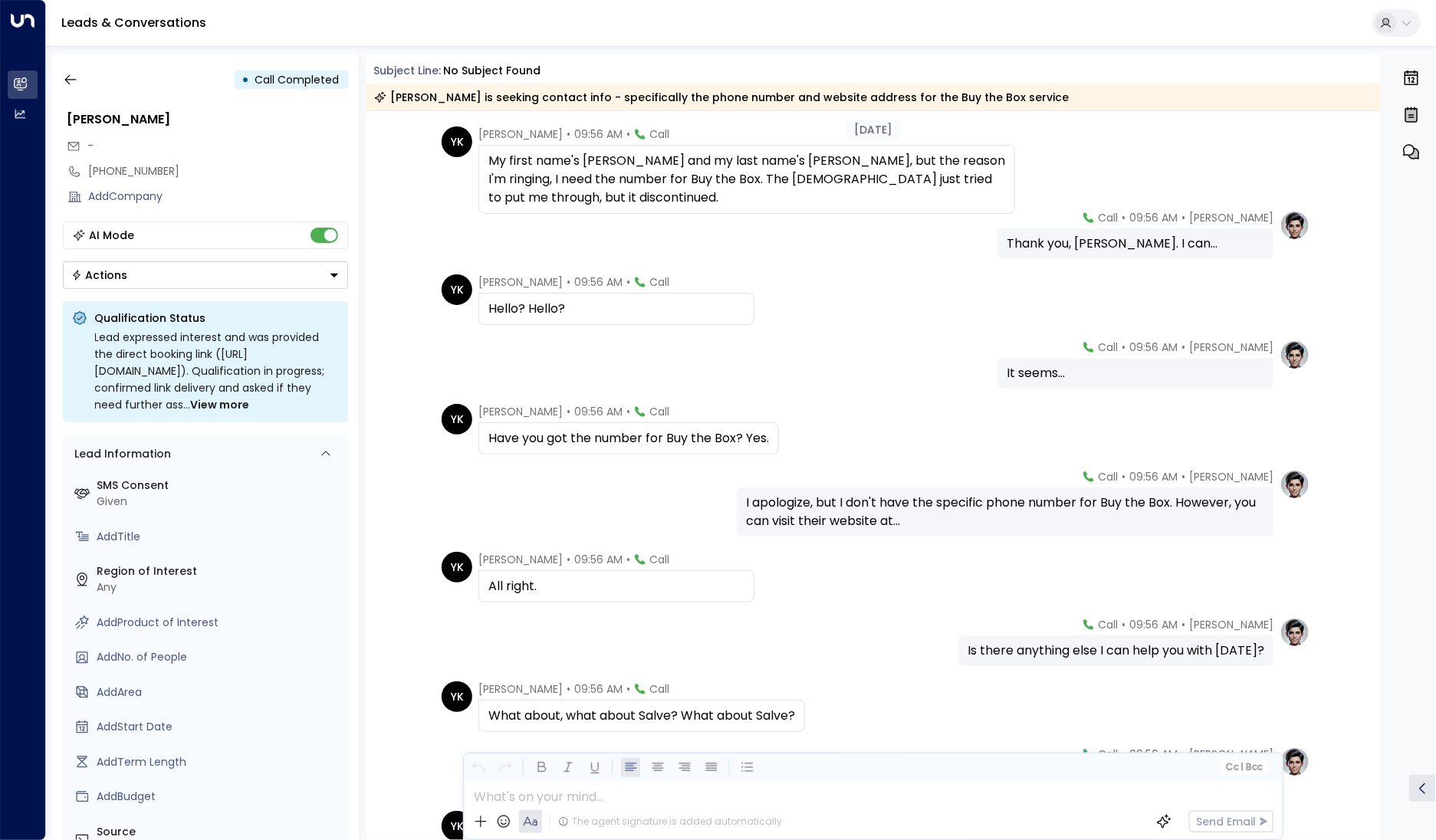
scroll to position [138, 0]
